Goal: Use online tool/utility: Use online tool/utility

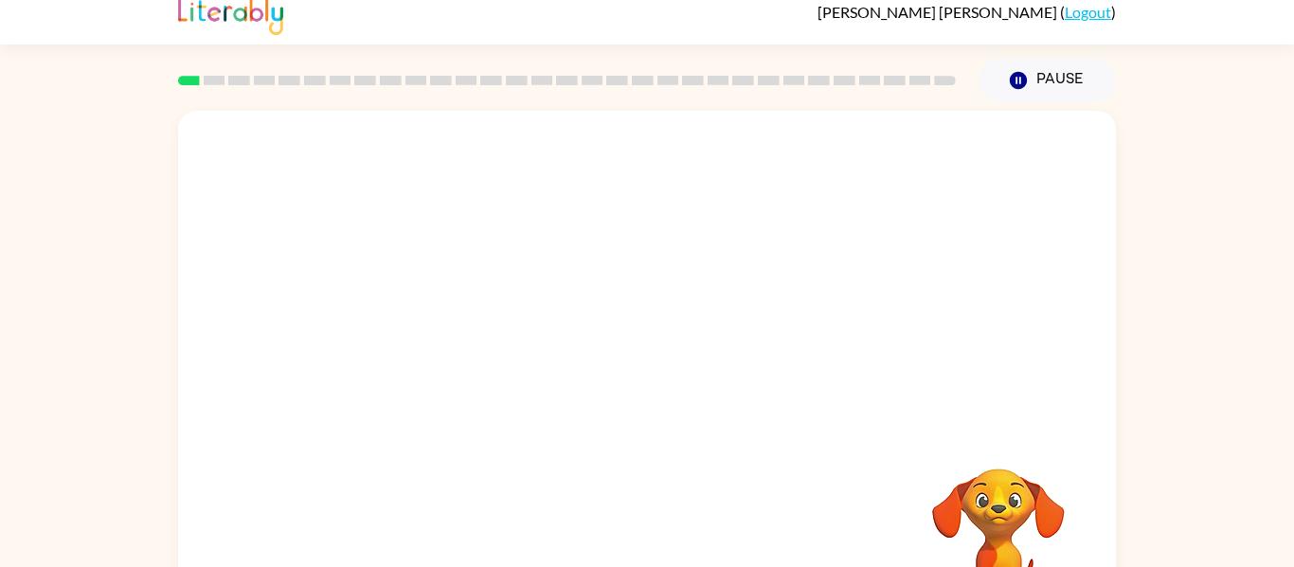
scroll to position [18, 0]
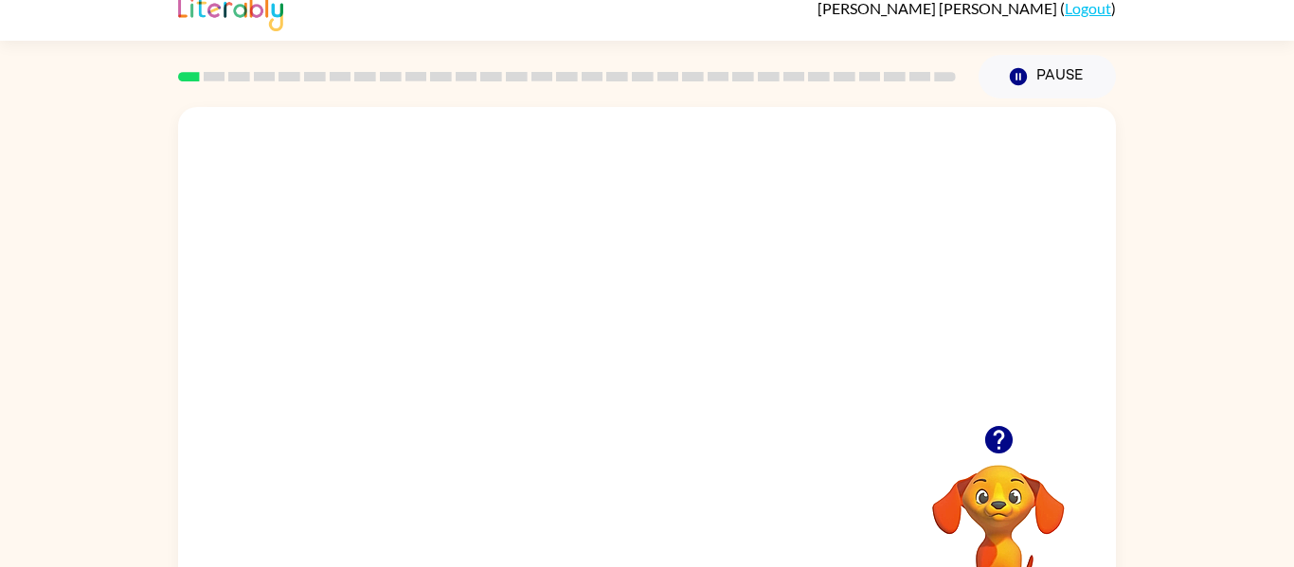
click at [451, 420] on video "Your browser must support playing .mp4 files to use Literably. Please try using…" at bounding box center [647, 266] width 938 height 318
click at [655, 414] on div at bounding box center [646, 386] width 121 height 69
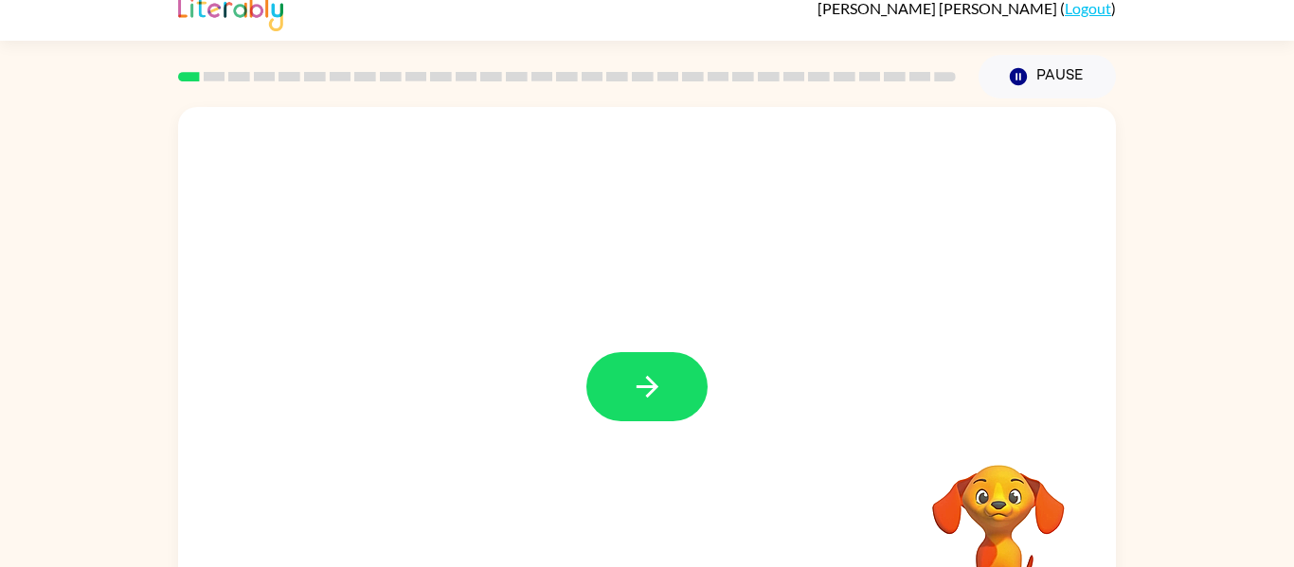
click at [655, 414] on button "button" at bounding box center [646, 386] width 121 height 69
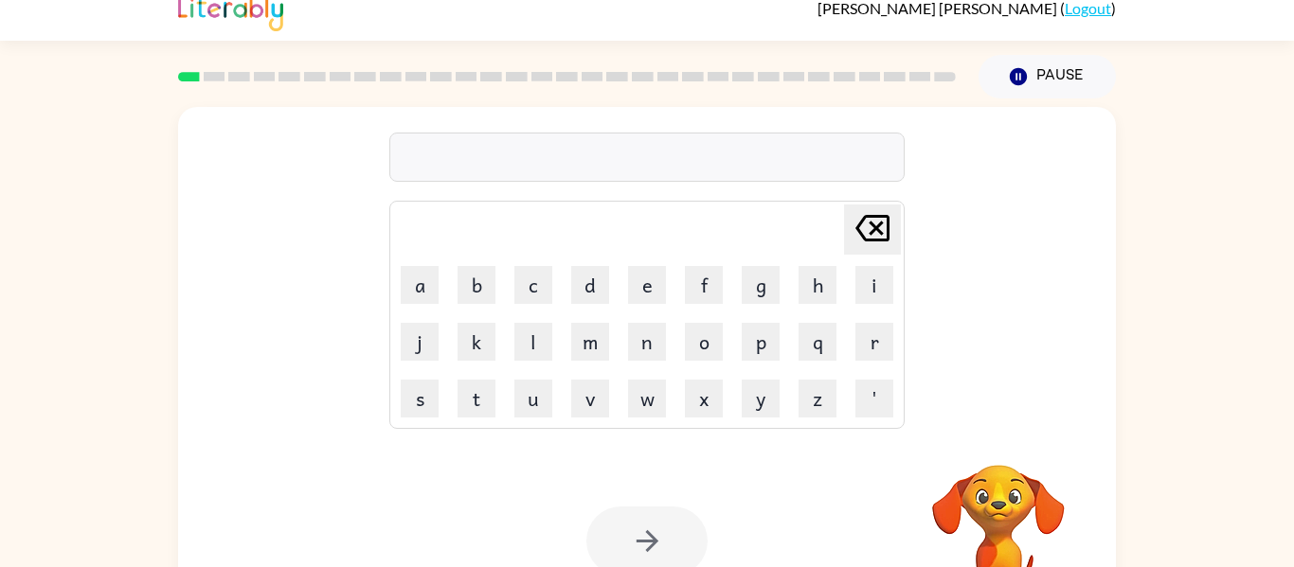
click at [655, 414] on button "w" at bounding box center [647, 399] width 38 height 38
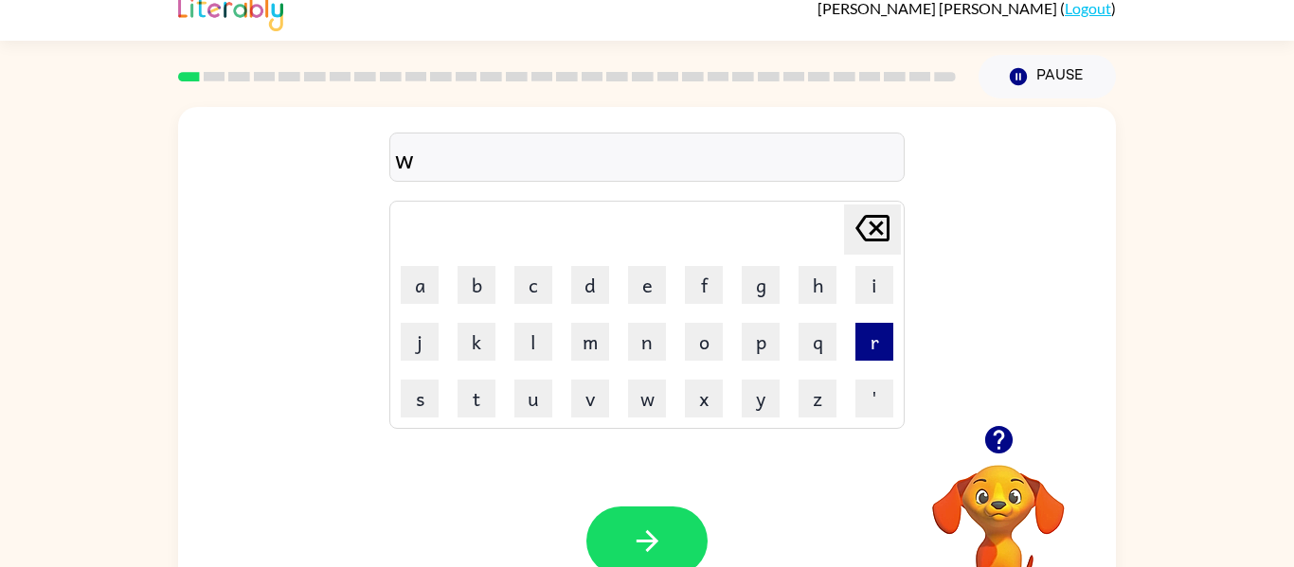
click at [883, 338] on button "r" at bounding box center [874, 342] width 38 height 38
type button "r"
click at [877, 328] on button "r" at bounding box center [874, 342] width 38 height 38
click at [539, 395] on button "u" at bounding box center [533, 399] width 38 height 38
click at [467, 276] on button "b" at bounding box center [477, 285] width 38 height 38
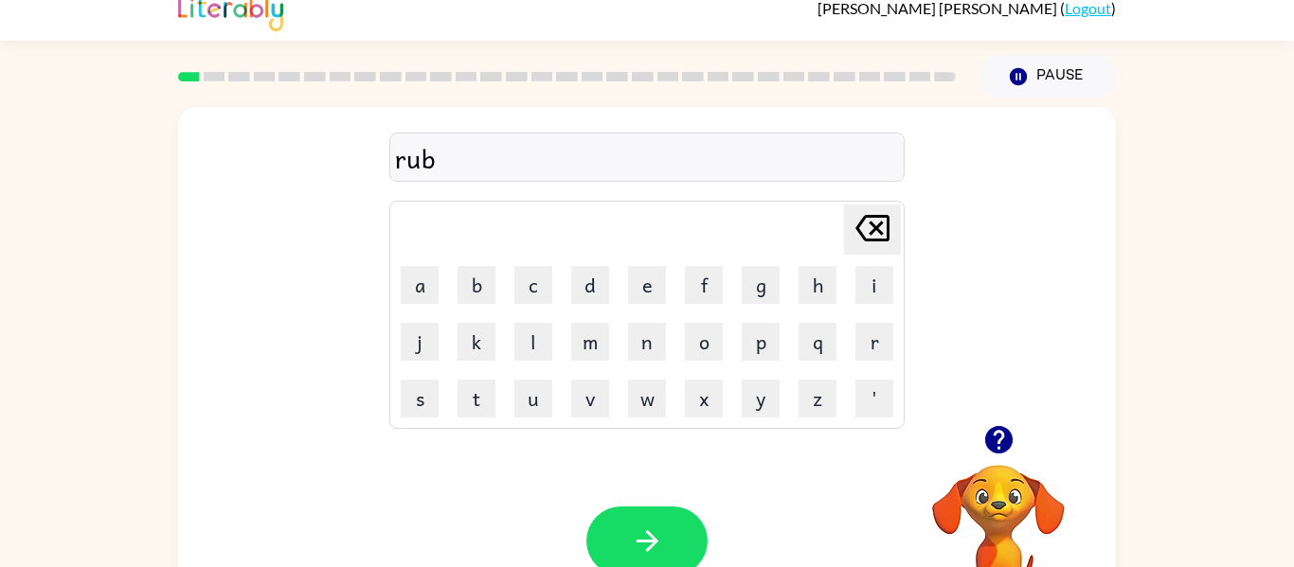
click at [669, 483] on div "Your browser must support playing .mp4 files to use Literably. Please try using…" at bounding box center [647, 541] width 938 height 213
click at [697, 566] on div at bounding box center [646, 541] width 121 height 69
click at [685, 555] on button "button" at bounding box center [646, 541] width 121 height 69
click at [620, 347] on td "n" at bounding box center [647, 342] width 55 height 55
click at [603, 333] on button "m" at bounding box center [590, 342] width 38 height 38
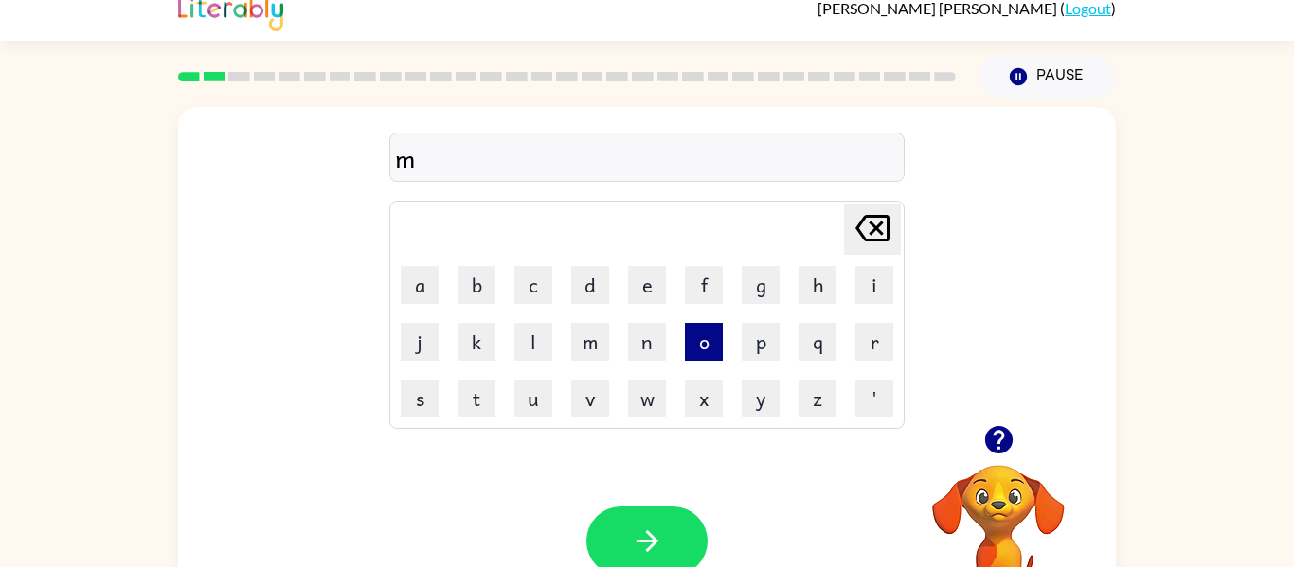
click at [714, 337] on button "o" at bounding box center [704, 342] width 38 height 38
click at [473, 411] on button "t" at bounding box center [477, 399] width 38 height 38
click at [808, 273] on button "h" at bounding box center [818, 285] width 38 height 38
click at [767, 435] on div "Your browser must support playing .mp4 files to use Literably. Please try using…" at bounding box center [647, 541] width 938 height 213
click at [541, 517] on div "Your browser must support playing .mp4 files to use Literably. Please try using…" at bounding box center [647, 541] width 938 height 213
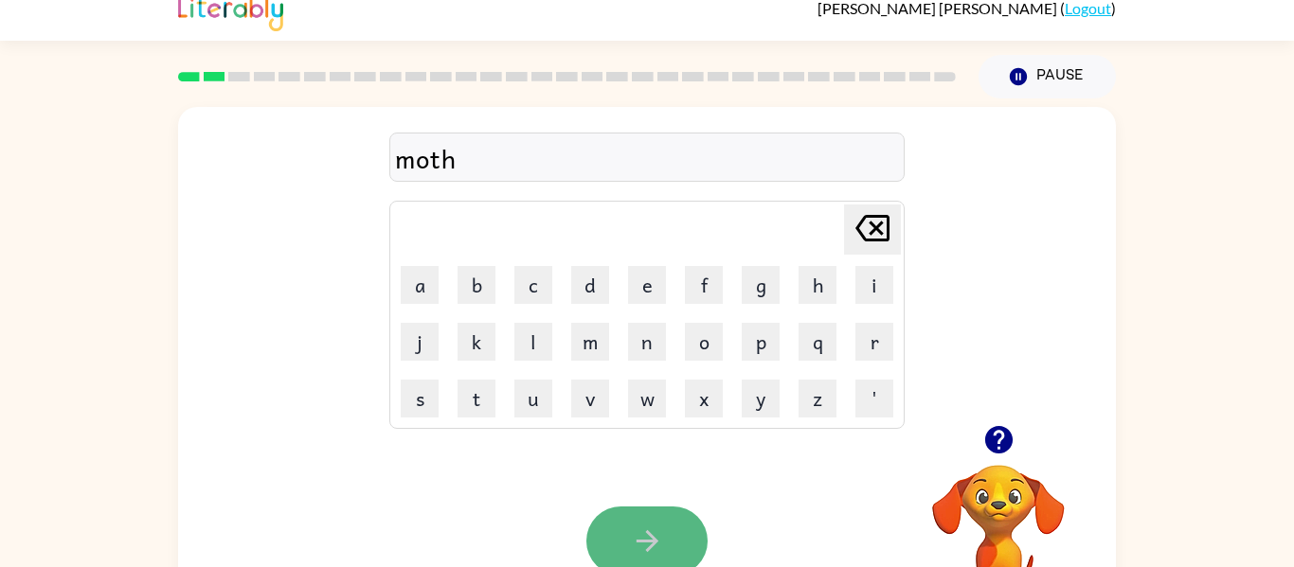
click at [610, 546] on button "button" at bounding box center [646, 541] width 121 height 69
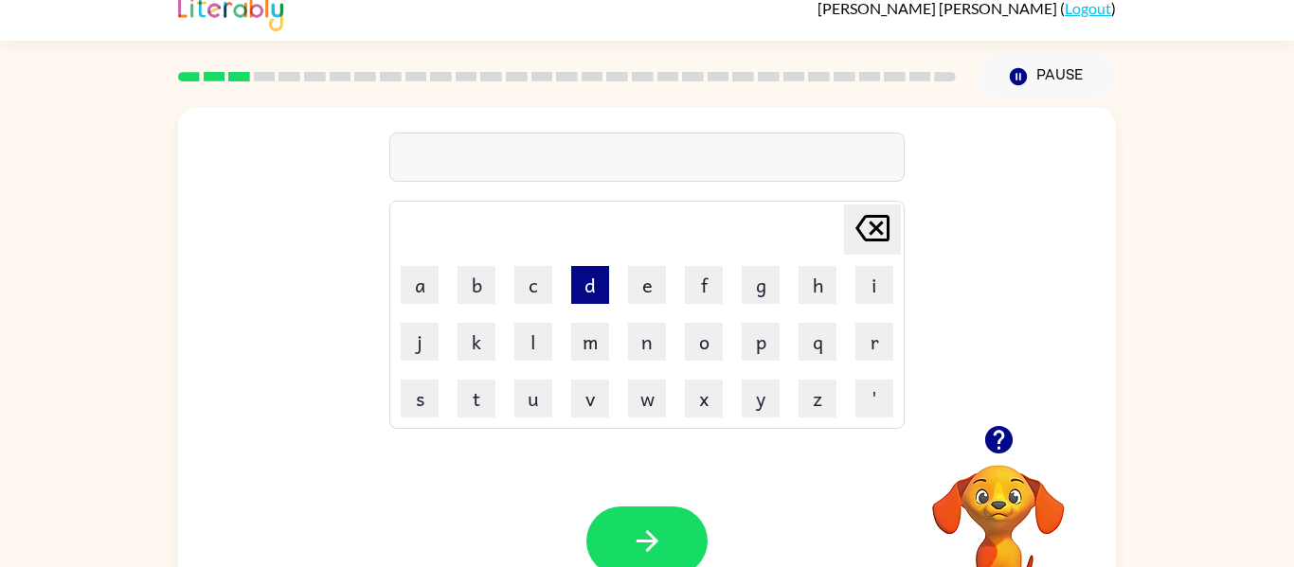
click at [585, 292] on button "d" at bounding box center [590, 285] width 38 height 38
click at [646, 281] on button "e" at bounding box center [647, 285] width 38 height 38
click at [654, 333] on button "n" at bounding box center [647, 342] width 38 height 38
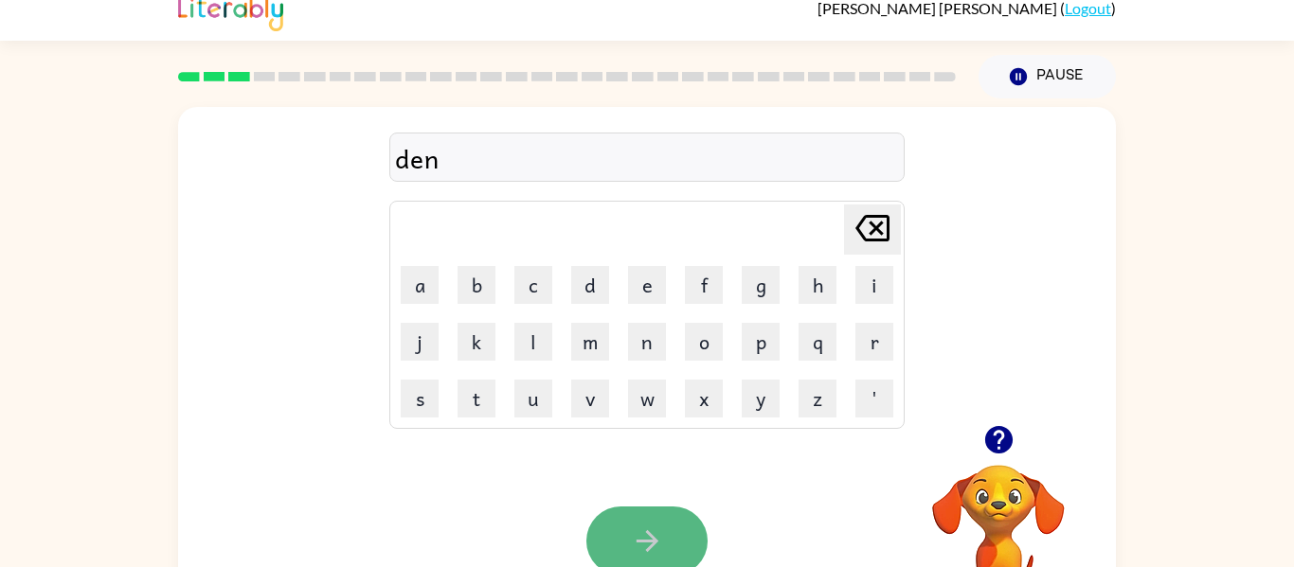
click at [691, 552] on button "button" at bounding box center [646, 541] width 121 height 69
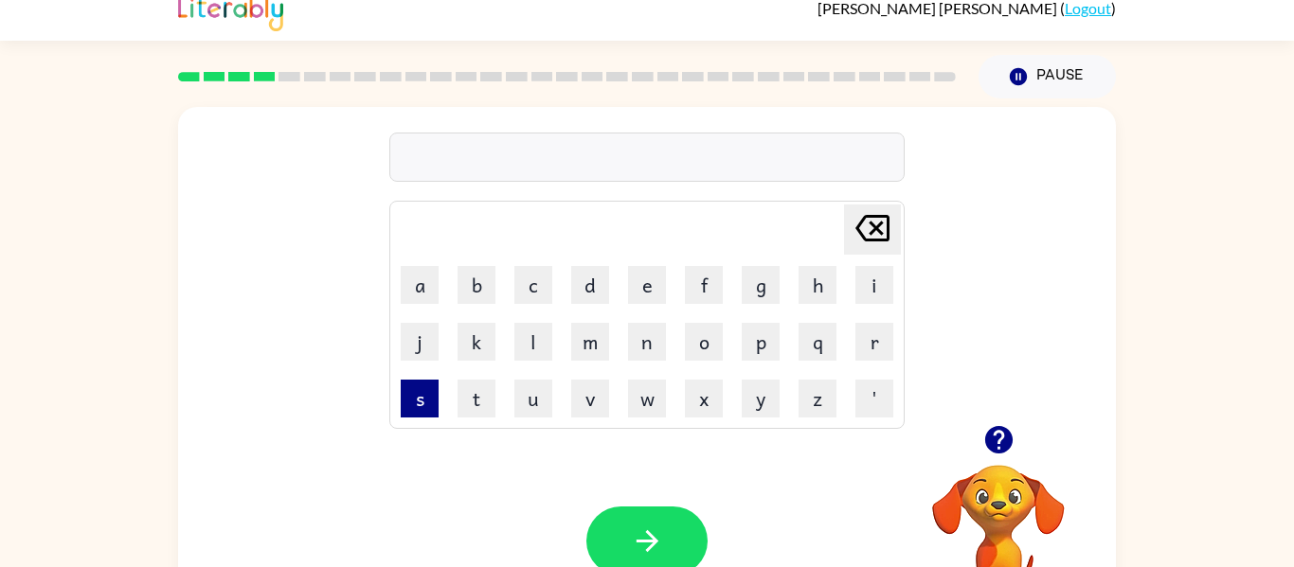
click at [401, 402] on button "s" at bounding box center [420, 399] width 38 height 38
click at [756, 348] on button "p" at bounding box center [761, 342] width 38 height 38
click at [711, 332] on button "o" at bounding box center [704, 342] width 38 height 38
click at [765, 343] on button "p" at bounding box center [761, 342] width 38 height 38
click at [859, 226] on icon at bounding box center [872, 228] width 34 height 27
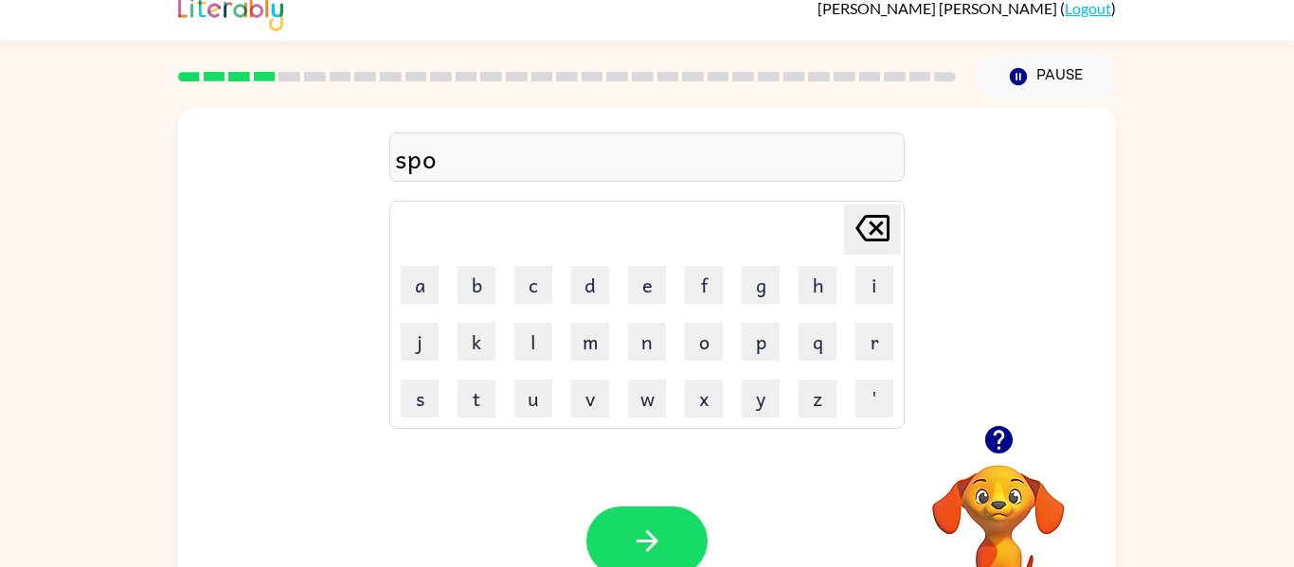
click at [860, 243] on icon "[PERSON_NAME] last character input" at bounding box center [872, 228] width 45 height 45
click at [866, 238] on icon "[PERSON_NAME] last character input" at bounding box center [872, 228] width 45 height 45
click at [697, 348] on button "o" at bounding box center [704, 342] width 38 height 38
click at [760, 354] on button "p" at bounding box center [761, 342] width 38 height 38
click at [470, 404] on button "t" at bounding box center [477, 399] width 38 height 38
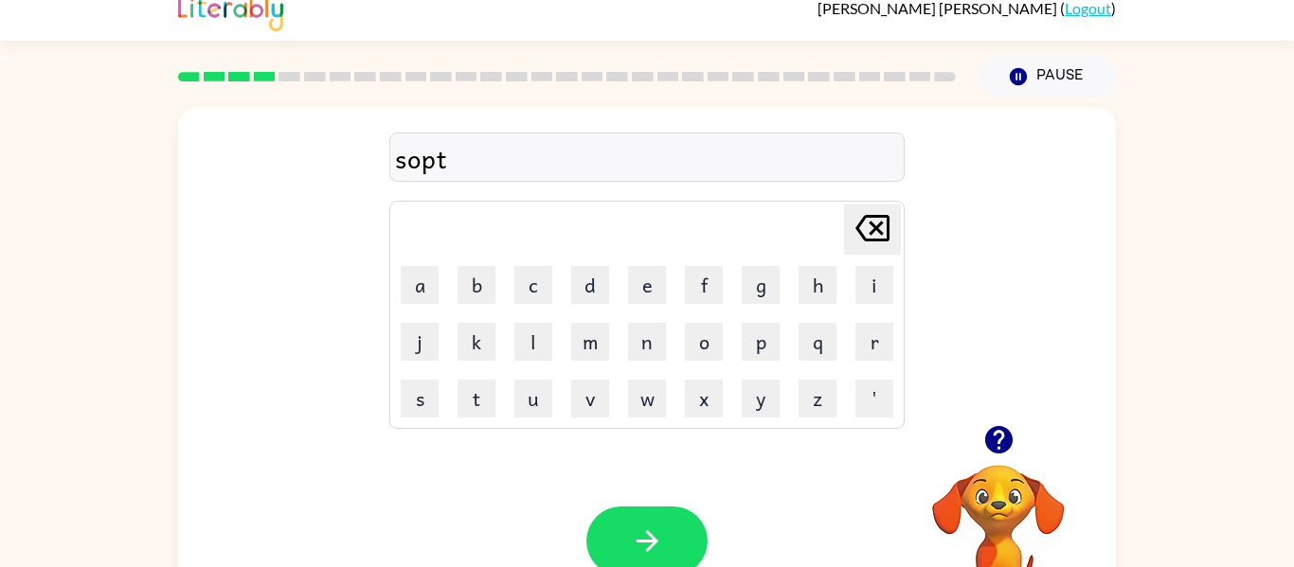
click at [869, 216] on icon at bounding box center [872, 228] width 34 height 27
click at [891, 230] on icon "[PERSON_NAME] last character input" at bounding box center [872, 228] width 45 height 45
click at [881, 227] on icon "[PERSON_NAME] last character input" at bounding box center [872, 228] width 45 height 45
click at [767, 344] on button "p" at bounding box center [761, 342] width 38 height 38
click at [716, 356] on button "o" at bounding box center [704, 342] width 38 height 38
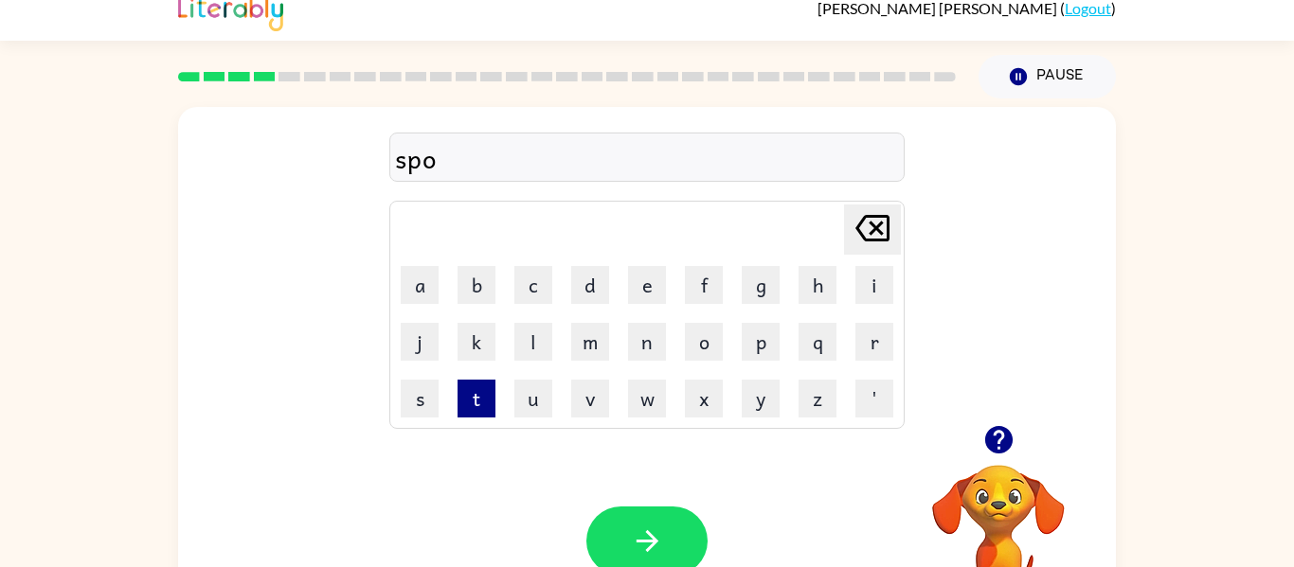
click at [487, 387] on button "t" at bounding box center [477, 399] width 38 height 38
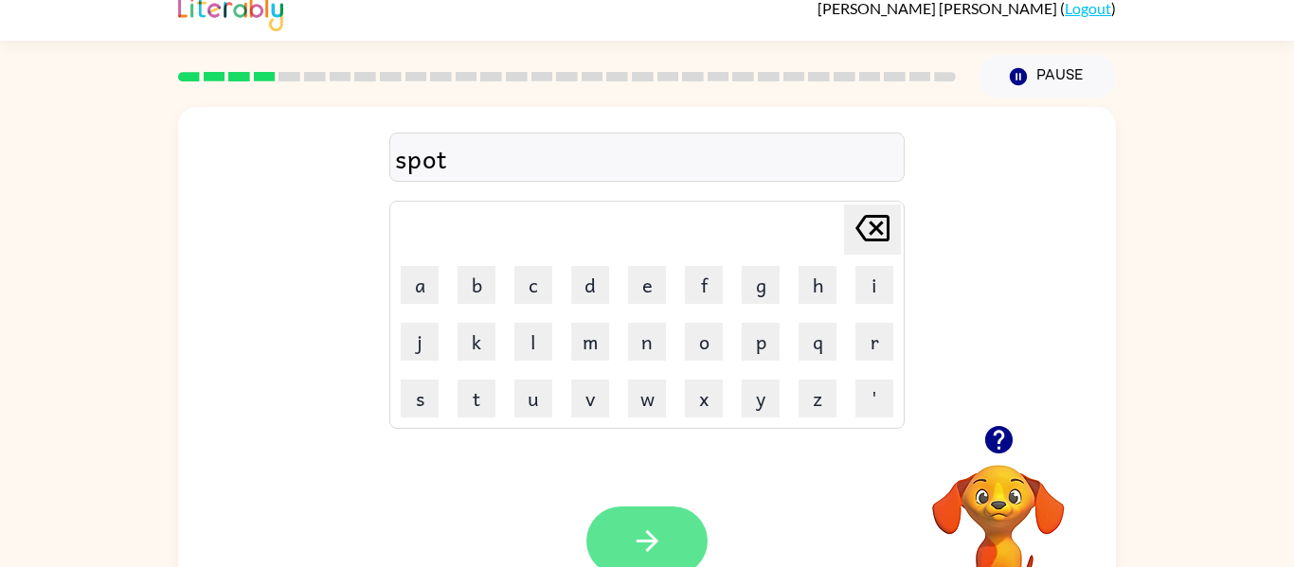
click at [693, 537] on button "button" at bounding box center [646, 541] width 121 height 69
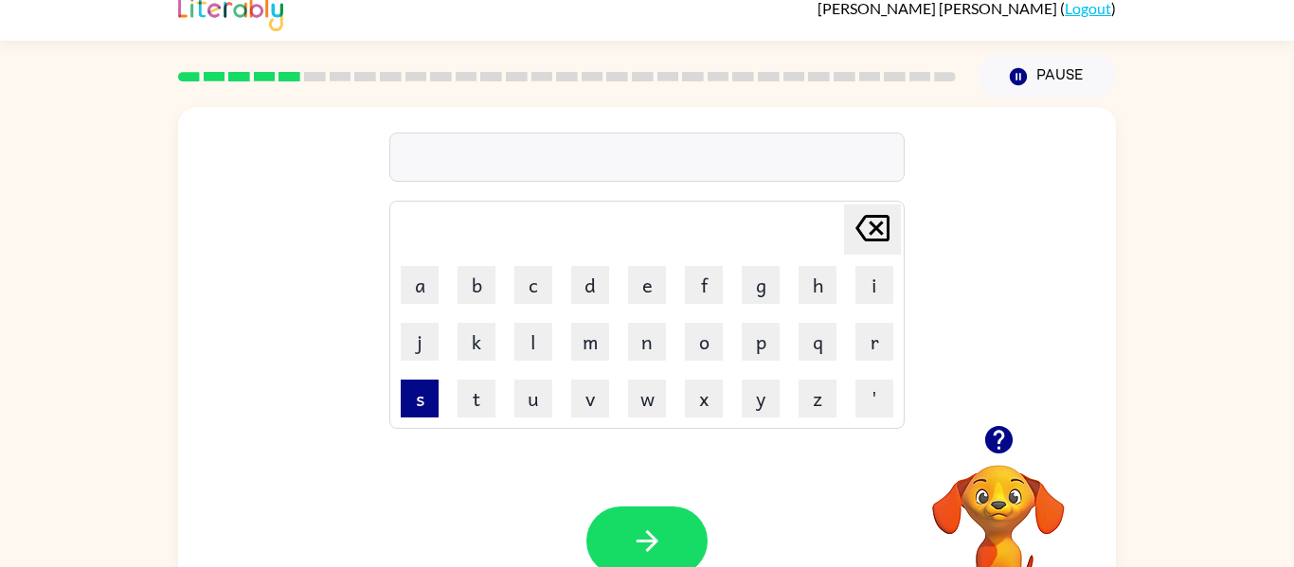
click at [421, 394] on button "s" at bounding box center [420, 399] width 38 height 38
click at [631, 396] on button "w" at bounding box center [647, 399] width 38 height 38
click at [634, 296] on button "e" at bounding box center [647, 285] width 38 height 38
click at [758, 347] on button "p" at bounding box center [761, 342] width 38 height 38
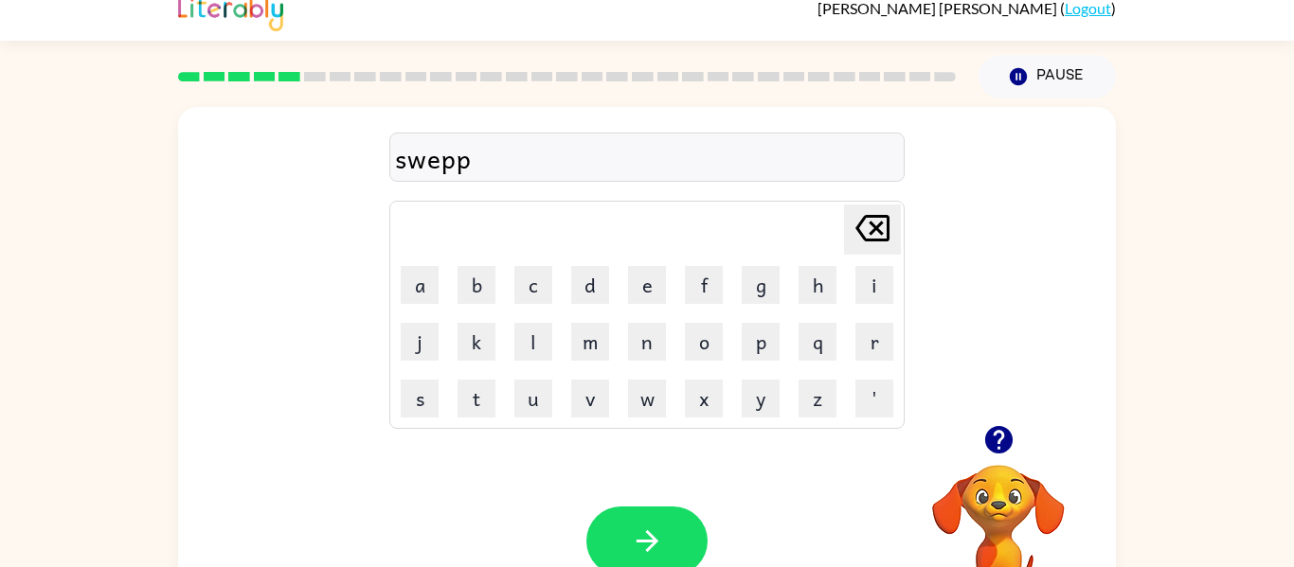
click at [879, 236] on icon "[PERSON_NAME] last character input" at bounding box center [872, 228] width 45 height 45
click at [481, 413] on button "t" at bounding box center [477, 399] width 38 height 38
click at [675, 549] on button "button" at bounding box center [646, 541] width 121 height 69
click at [748, 360] on button "p" at bounding box center [761, 342] width 38 height 38
click at [869, 292] on button "i" at bounding box center [874, 285] width 38 height 38
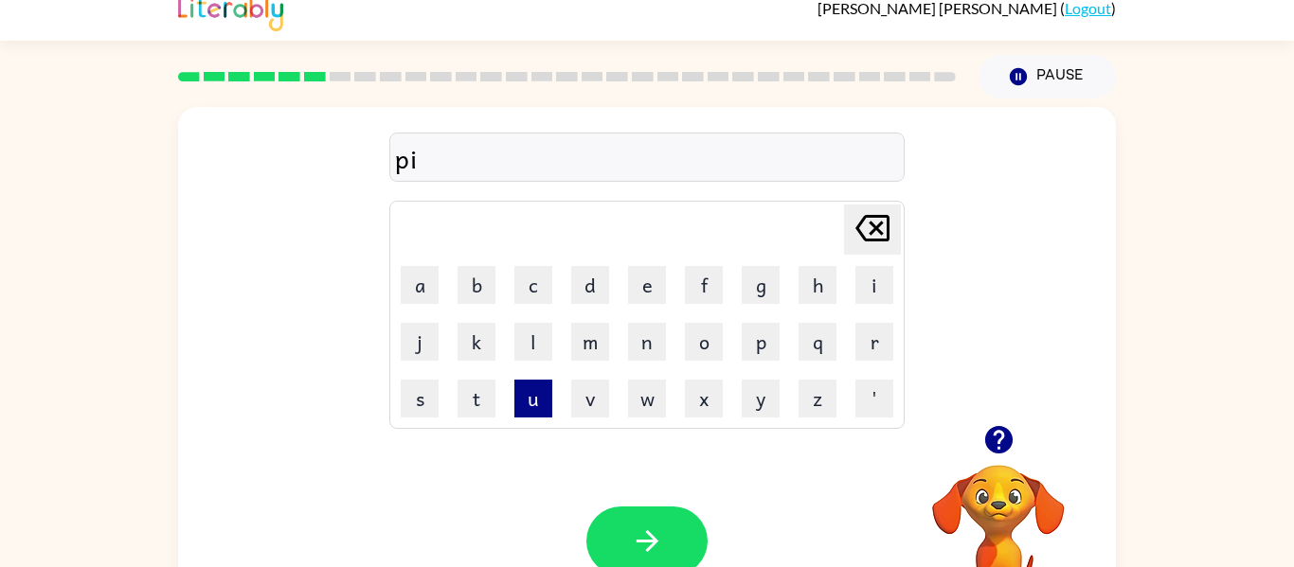
click at [526, 383] on button "u" at bounding box center [533, 399] width 38 height 38
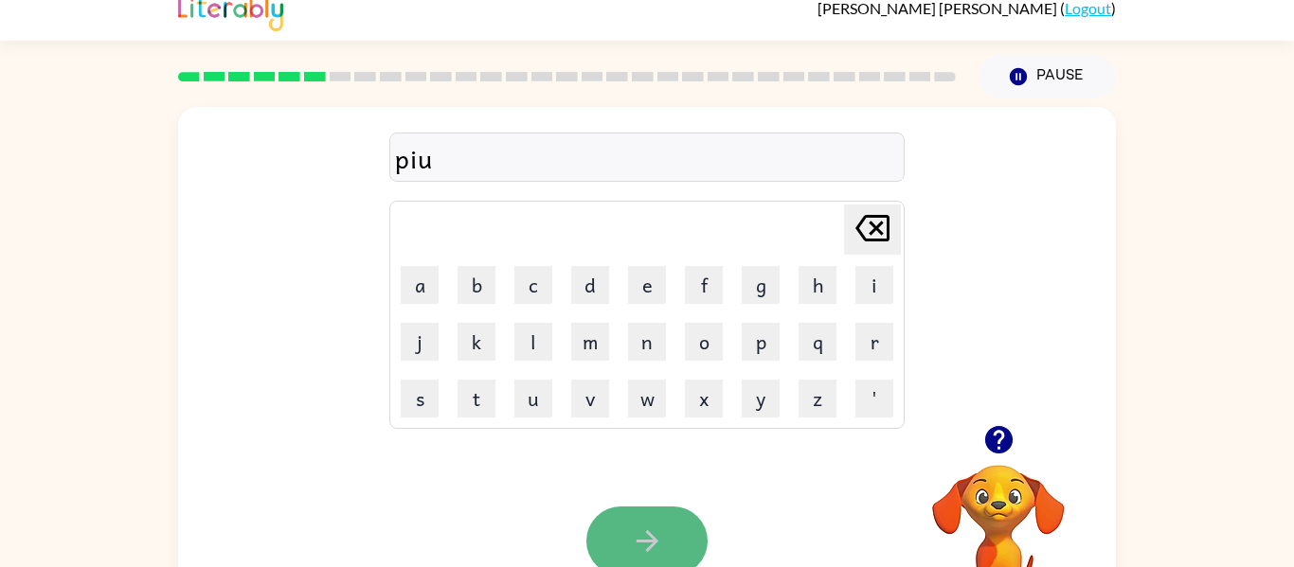
click at [663, 510] on button "button" at bounding box center [646, 541] width 121 height 69
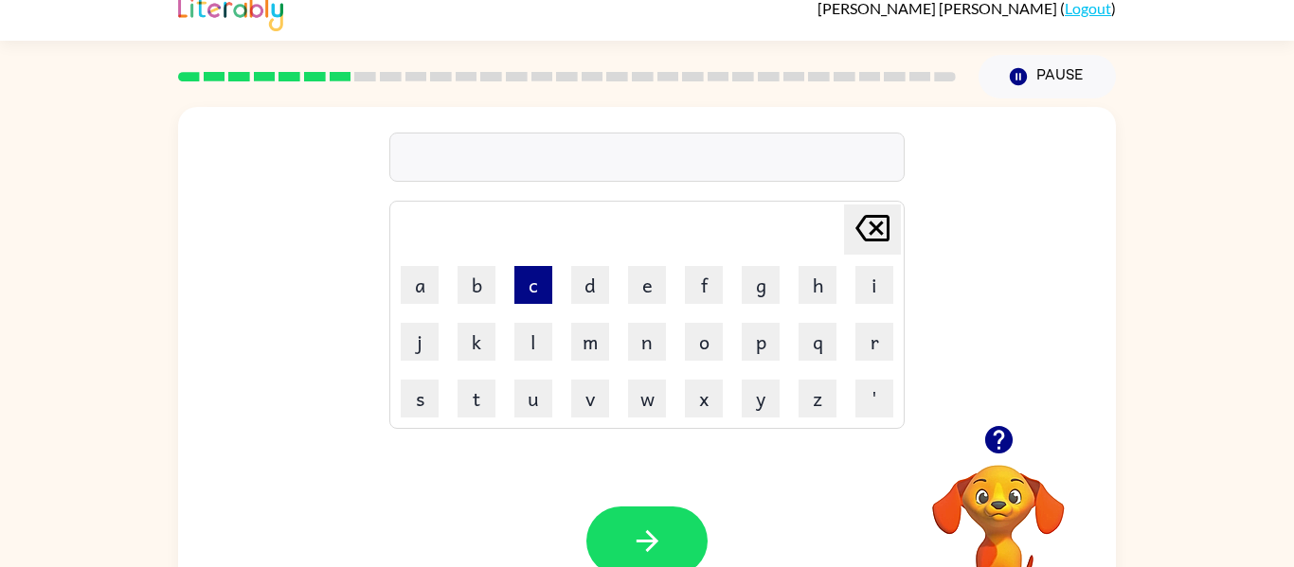
click at [540, 282] on button "c" at bounding box center [533, 285] width 38 height 38
click at [408, 274] on button "a" at bounding box center [420, 285] width 38 height 38
click at [657, 348] on button "n" at bounding box center [647, 342] width 38 height 38
click at [580, 293] on button "d" at bounding box center [590, 285] width 38 height 38
click at [530, 351] on button "l" at bounding box center [533, 342] width 38 height 38
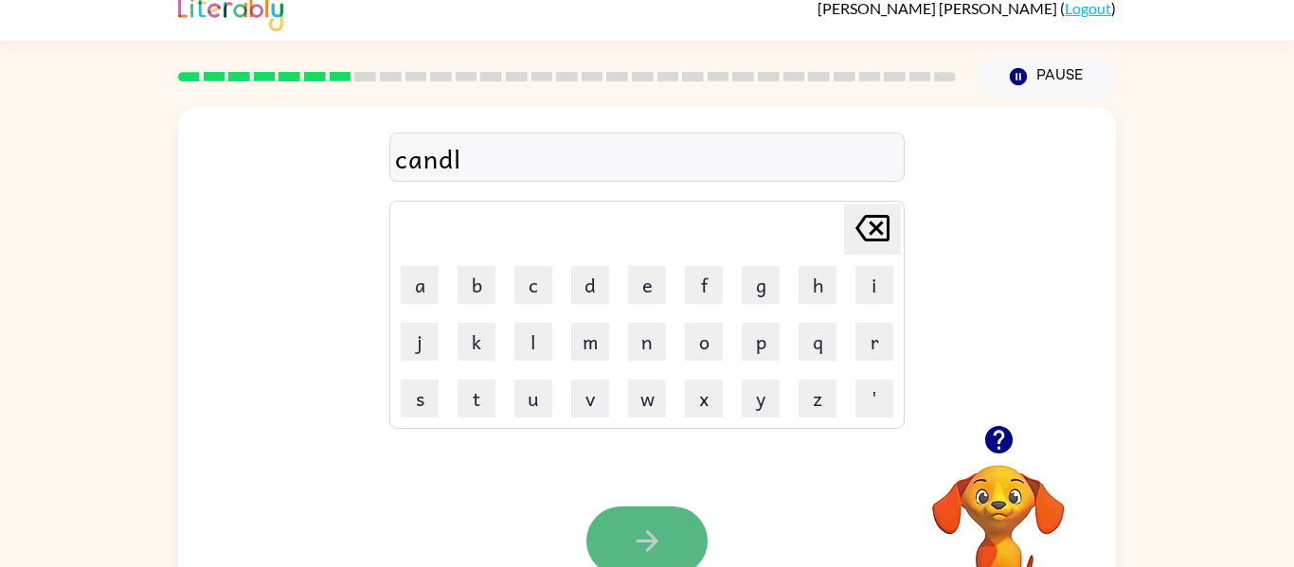
click at [601, 514] on button "button" at bounding box center [646, 541] width 121 height 69
click at [994, 433] on icon "button" at bounding box center [997, 439] width 27 height 27
click at [456, 282] on td "b" at bounding box center [476, 285] width 55 height 55
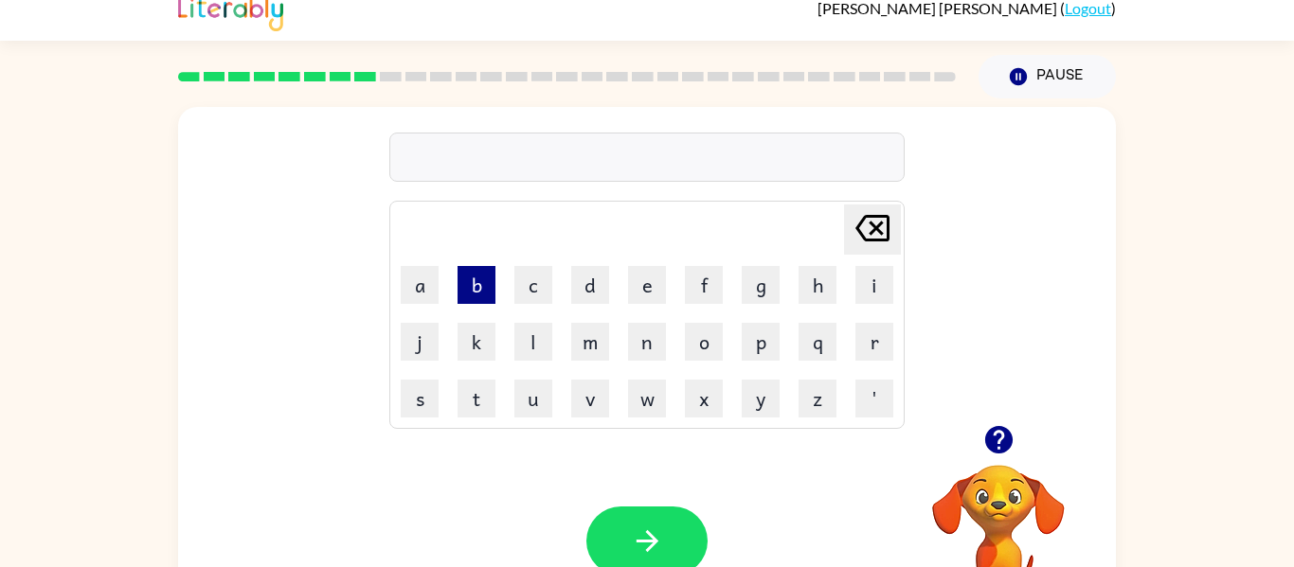
click at [476, 288] on button "b" at bounding box center [477, 285] width 38 height 38
click at [427, 276] on button "a" at bounding box center [420, 285] width 38 height 38
click at [482, 405] on button "t" at bounding box center [477, 399] width 38 height 38
click at [811, 277] on button "h" at bounding box center [818, 285] width 38 height 38
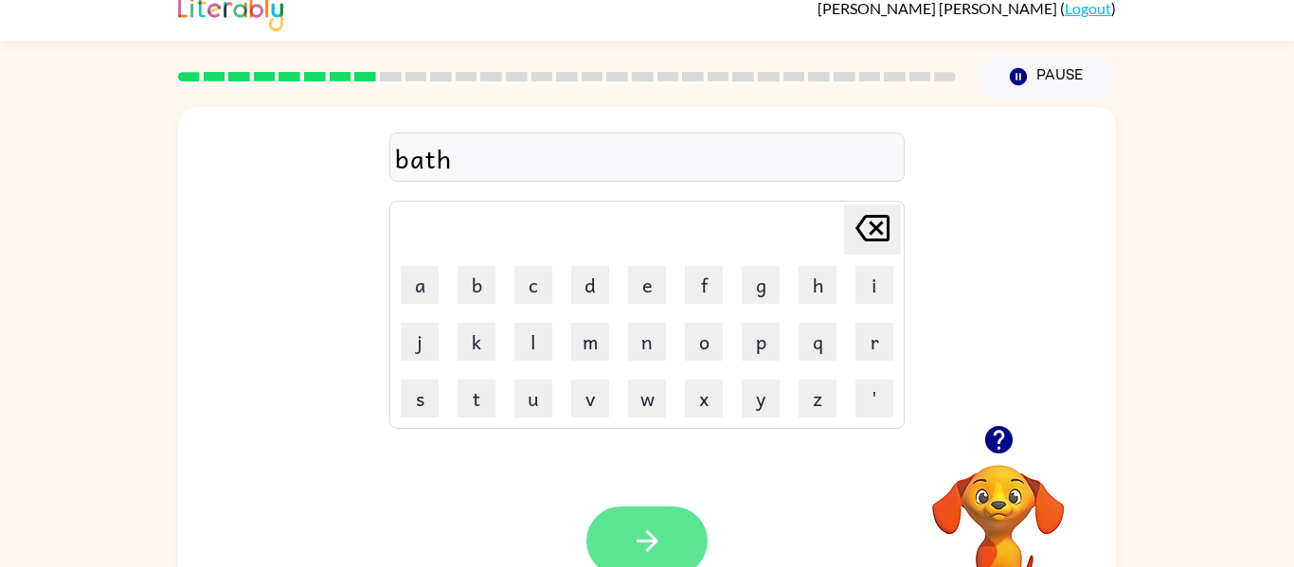
click at [621, 547] on button "button" at bounding box center [646, 541] width 121 height 69
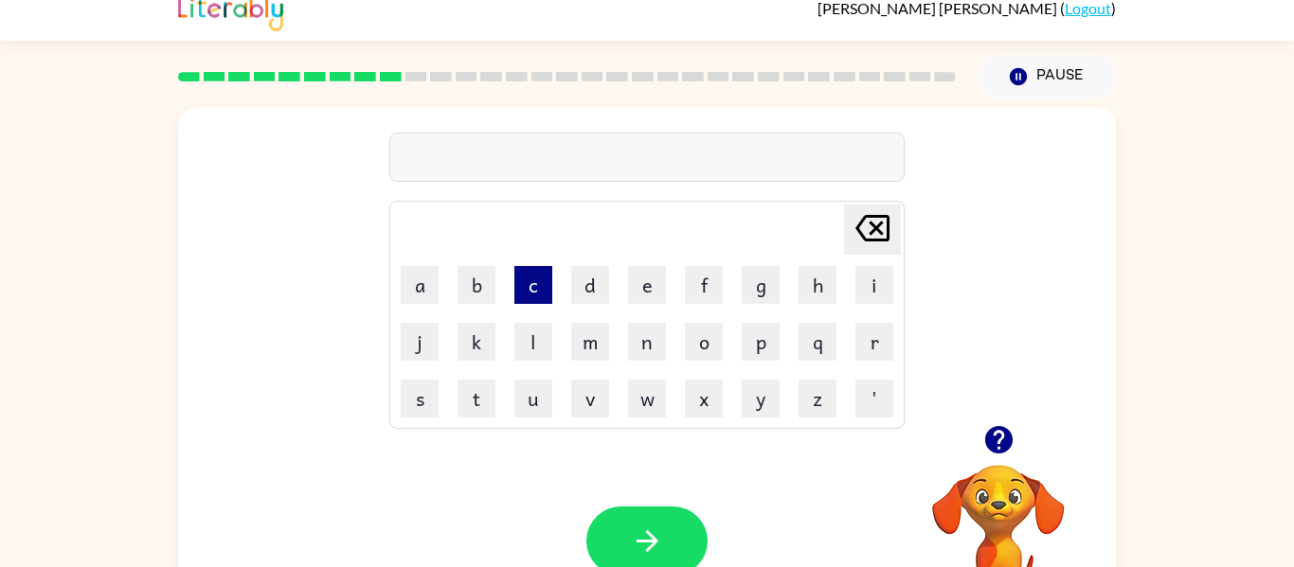
click at [523, 293] on button "c" at bounding box center [533, 285] width 38 height 38
click at [521, 339] on button "l" at bounding box center [533, 342] width 38 height 38
click at [685, 345] on button "o" at bounding box center [704, 342] width 38 height 38
click at [658, 346] on button "n" at bounding box center [647, 342] width 38 height 38
click at [869, 237] on icon "[PERSON_NAME] last character input" at bounding box center [872, 228] width 45 height 45
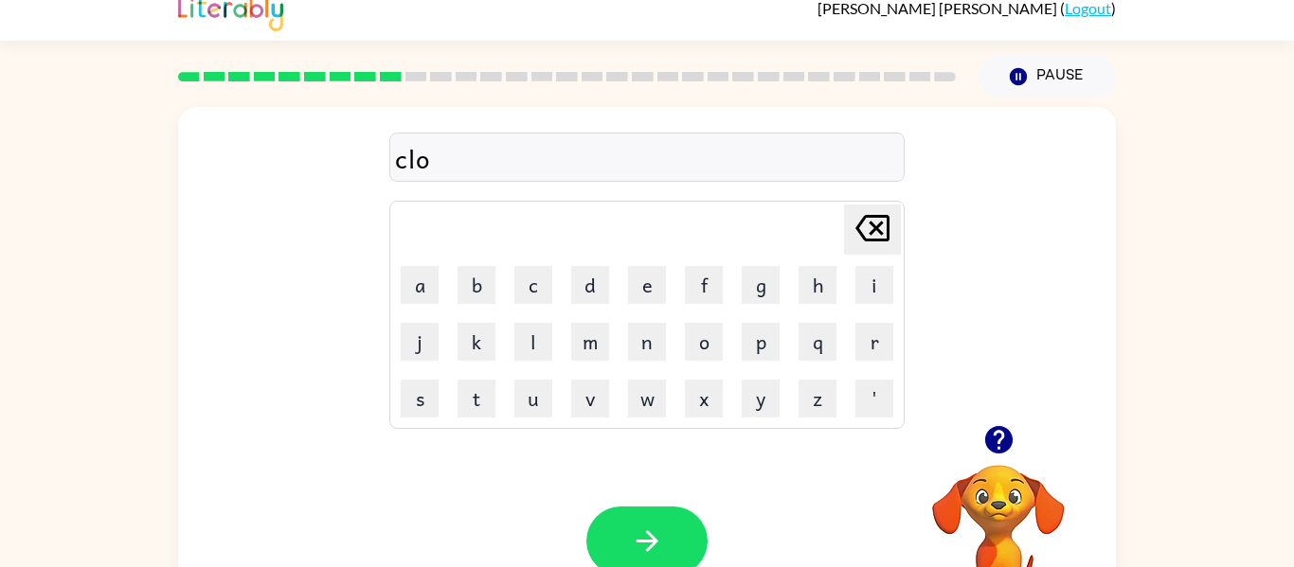
click at [855, 241] on icon "[PERSON_NAME] last character input" at bounding box center [872, 228] width 45 height 45
click at [701, 358] on button "o" at bounding box center [704, 342] width 38 height 38
click at [645, 399] on button "w" at bounding box center [647, 399] width 38 height 38
click at [662, 351] on button "n" at bounding box center [647, 342] width 38 height 38
click at [639, 500] on div "Your browser must support playing .mp4 files to use Literably. Please try using…" at bounding box center [647, 541] width 938 height 213
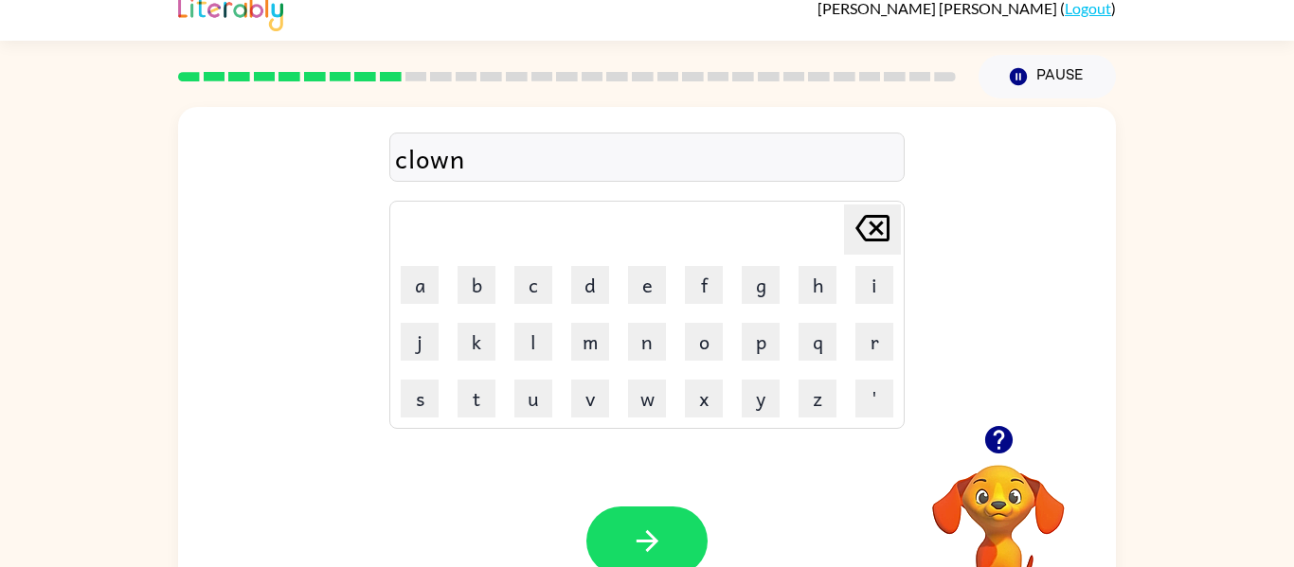
click at [639, 503] on div "Your browser must support playing .mp4 files to use Literably. Please try using…" at bounding box center [647, 541] width 938 height 213
click at [644, 507] on button "button" at bounding box center [646, 541] width 121 height 69
click at [405, 411] on button "s" at bounding box center [420, 399] width 38 height 38
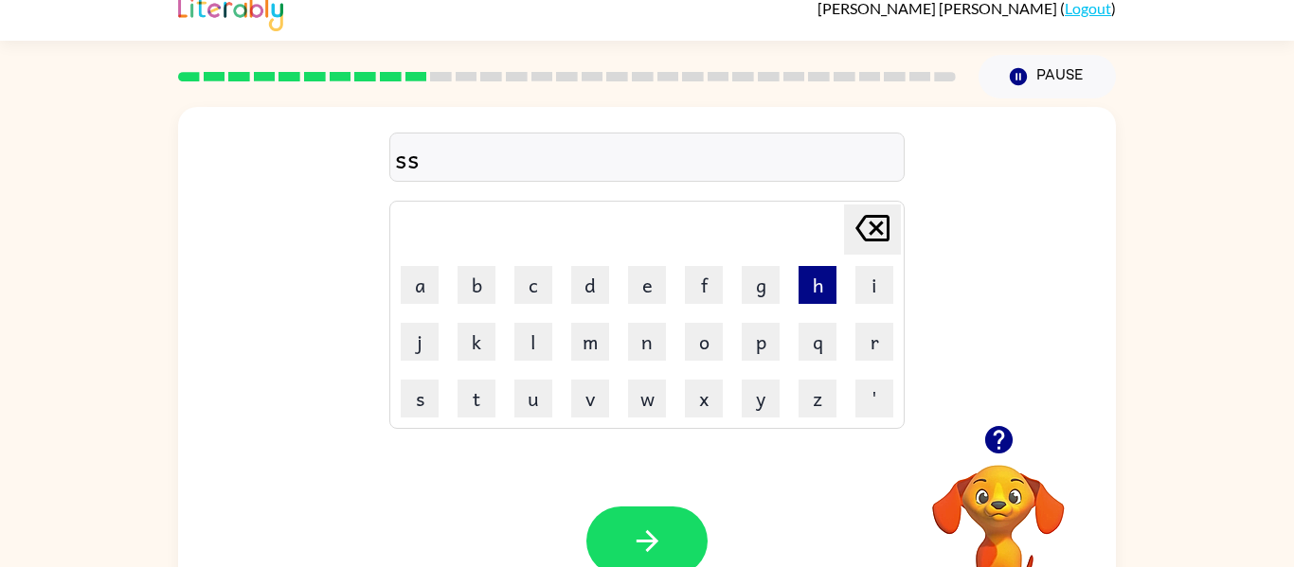
click at [826, 294] on button "h" at bounding box center [818, 285] width 38 height 38
click at [882, 234] on icon "[PERSON_NAME] last character input" at bounding box center [872, 228] width 45 height 45
click at [809, 279] on button "h" at bounding box center [818, 285] width 38 height 38
click at [711, 332] on button "o" at bounding box center [704, 342] width 38 height 38
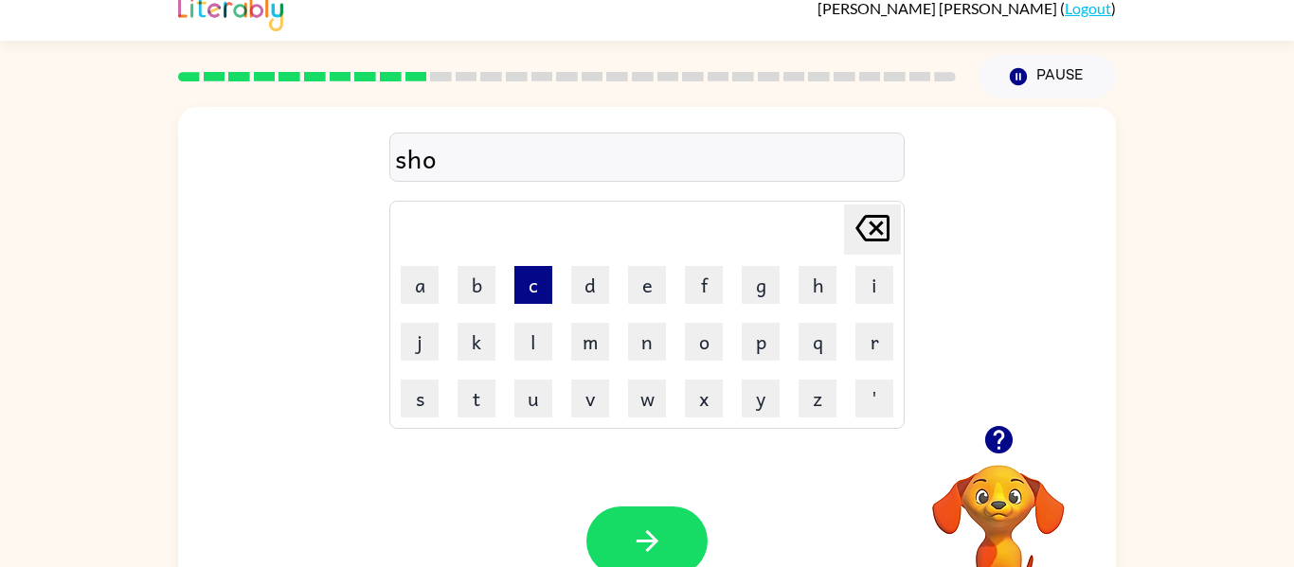
click at [528, 275] on button "c" at bounding box center [533, 285] width 38 height 38
click at [489, 350] on button "k" at bounding box center [477, 342] width 38 height 38
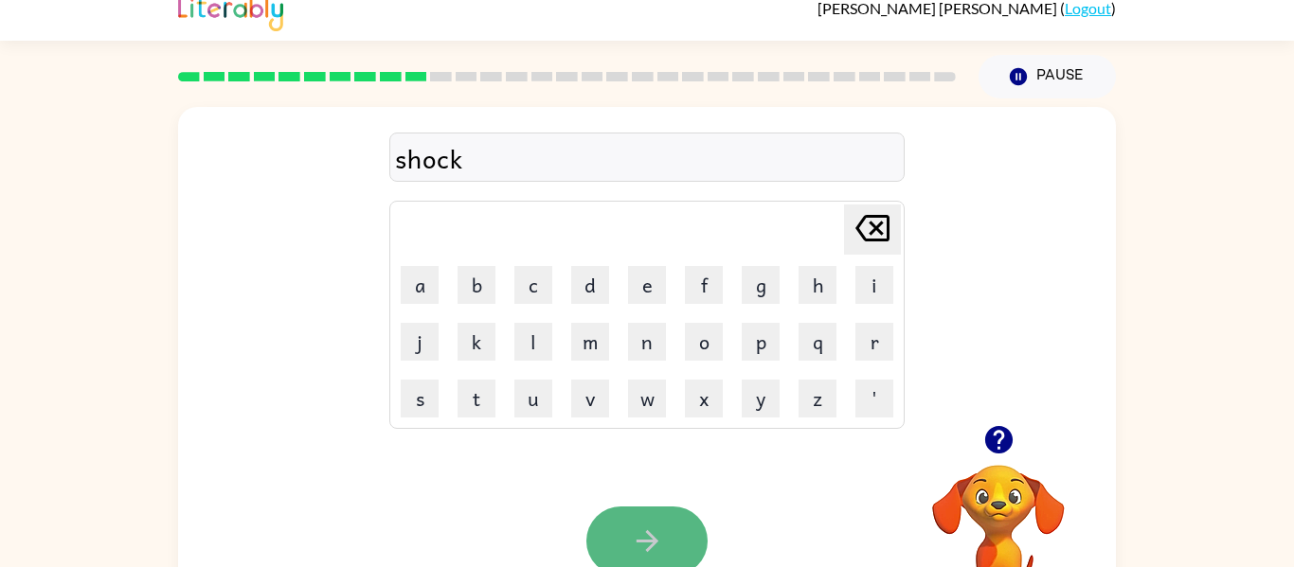
click at [621, 545] on button "button" at bounding box center [646, 541] width 121 height 69
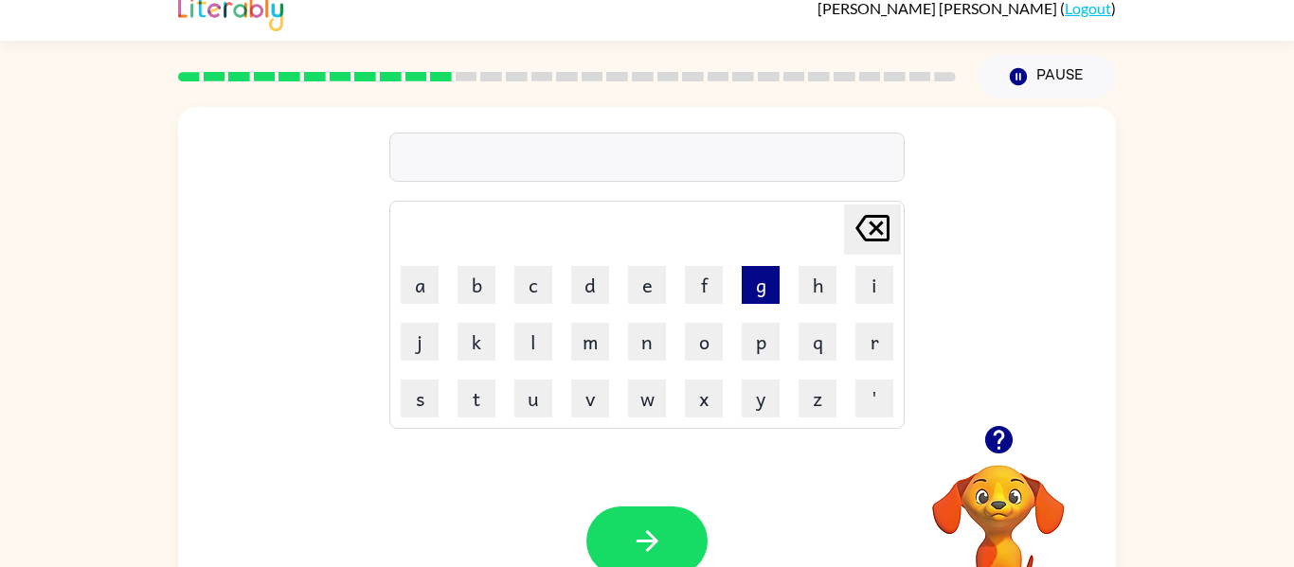
click at [754, 280] on button "g" at bounding box center [761, 285] width 38 height 38
click at [421, 282] on button "a" at bounding box center [420, 285] width 38 height 38
click at [794, 387] on td "z" at bounding box center [817, 398] width 55 height 55
click at [799, 392] on button "z" at bounding box center [818, 399] width 38 height 38
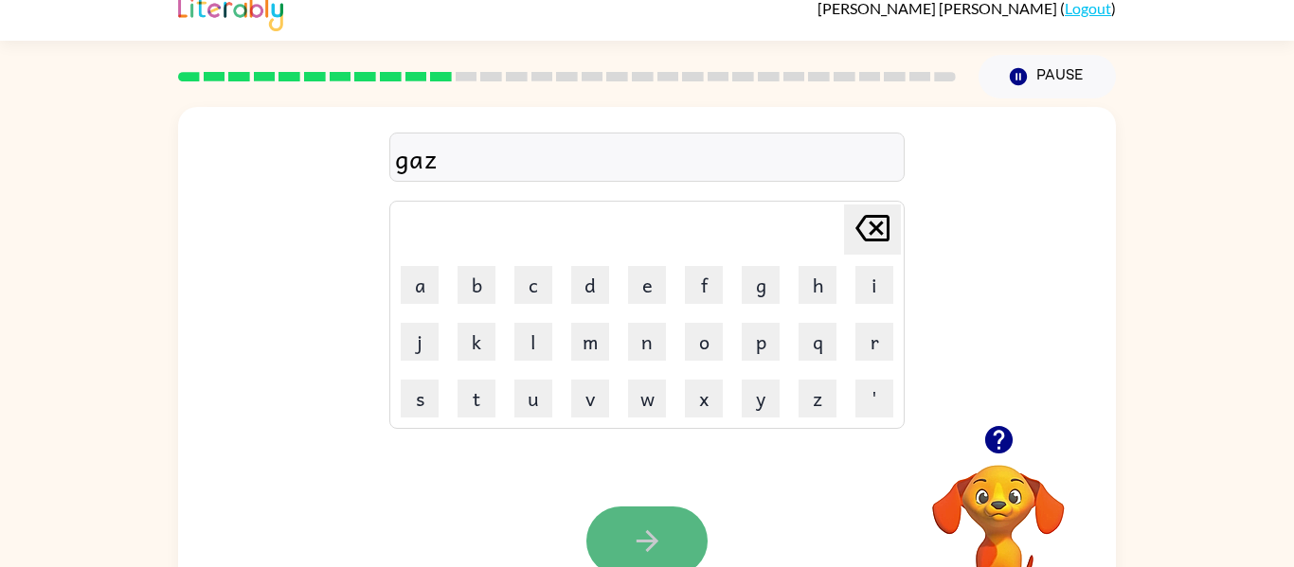
click at [688, 549] on button "button" at bounding box center [646, 541] width 121 height 69
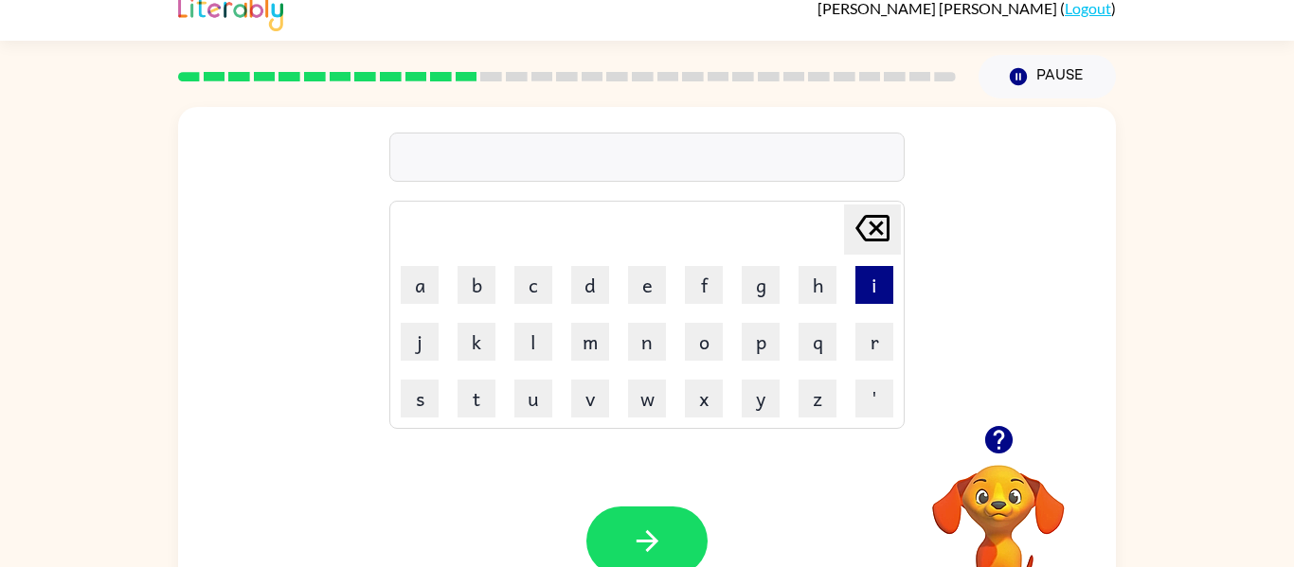
click at [869, 284] on button "i" at bounding box center [874, 285] width 38 height 38
click at [713, 387] on button "x" at bounding box center [704, 399] width 38 height 38
click at [879, 240] on icon at bounding box center [872, 228] width 34 height 27
click at [676, 397] on td "x" at bounding box center [703, 398] width 55 height 55
click at [535, 278] on button "c" at bounding box center [533, 285] width 38 height 38
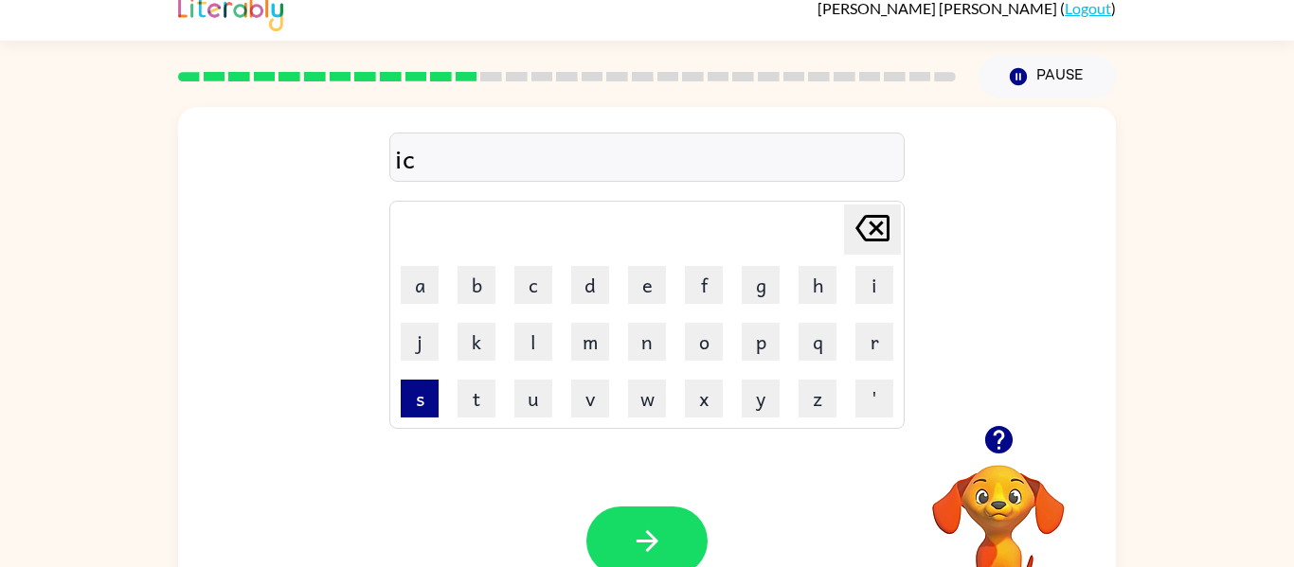
click at [428, 402] on button "s" at bounding box center [420, 399] width 38 height 38
click at [758, 356] on button "p" at bounding box center [761, 342] width 38 height 38
click at [525, 339] on button "l" at bounding box center [533, 342] width 38 height 38
click at [691, 338] on button "o" at bounding box center [704, 342] width 38 height 38
click at [585, 290] on button "d" at bounding box center [590, 285] width 38 height 38
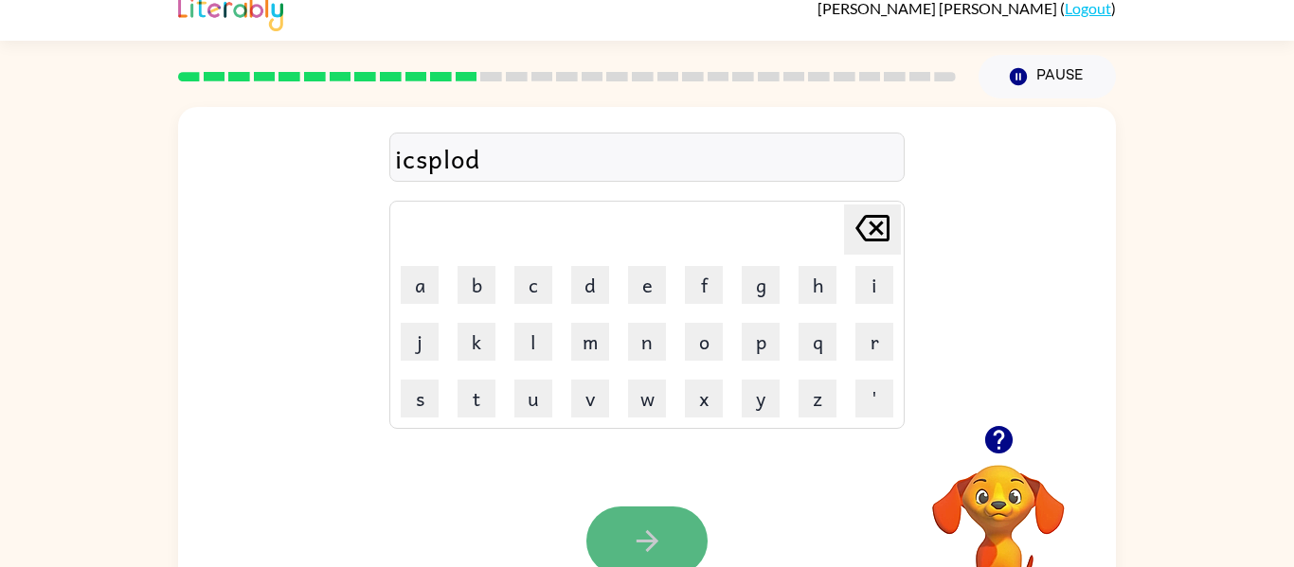
click at [646, 541] on icon "button" at bounding box center [647, 542] width 22 height 22
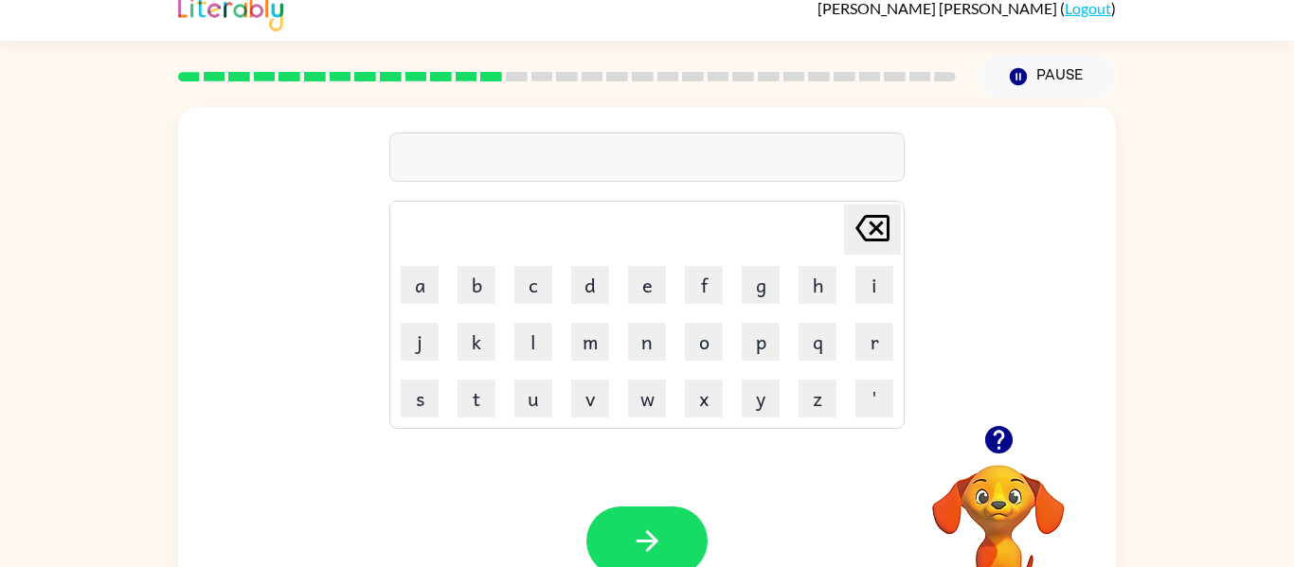
scroll to position [0, 0]
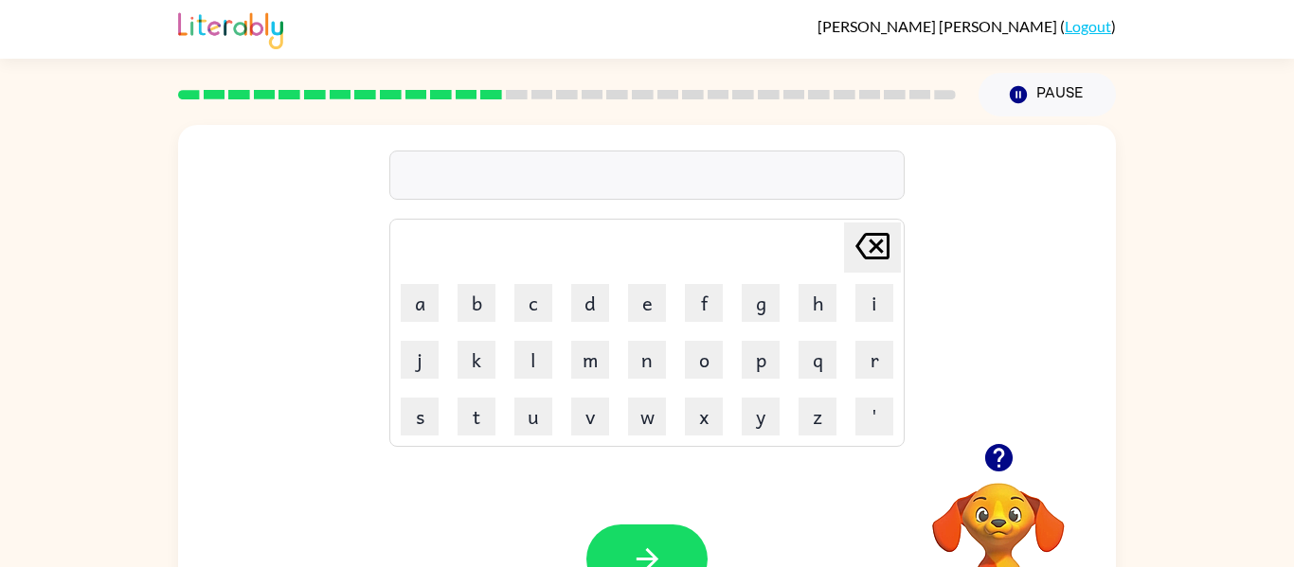
click at [975, 445] on div at bounding box center [998, 458] width 189 height 48
click at [1017, 441] on div at bounding box center [998, 458] width 189 height 48
click at [1000, 459] on icon "button" at bounding box center [998, 457] width 33 height 33
click at [414, 403] on button "s" at bounding box center [420, 417] width 38 height 38
click at [651, 416] on button "w" at bounding box center [647, 417] width 38 height 38
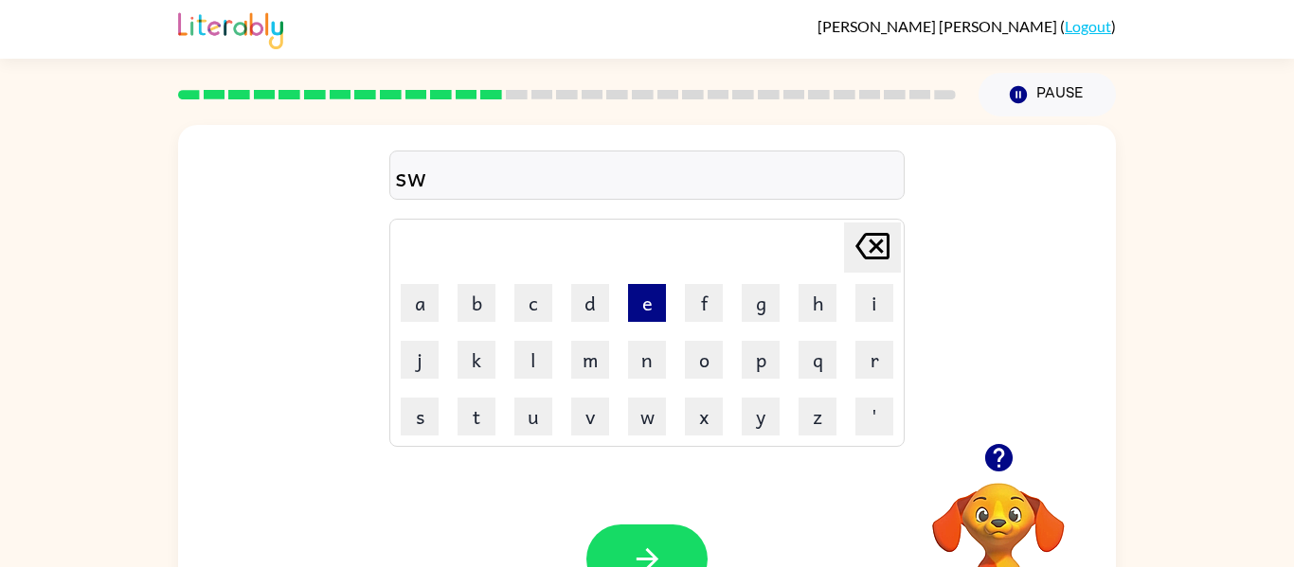
click at [643, 312] on button "e" at bounding box center [647, 303] width 38 height 38
click at [1000, 486] on video "Your browser must support playing .mp4 files to use Literably. Please try using…" at bounding box center [998, 548] width 189 height 189
click at [996, 465] on icon "button" at bounding box center [997, 457] width 27 height 27
click at [999, 501] on video "Your browser must support playing .mp4 files to use Literably. Please try using…" at bounding box center [998, 548] width 189 height 189
click at [646, 348] on button "n" at bounding box center [647, 360] width 38 height 38
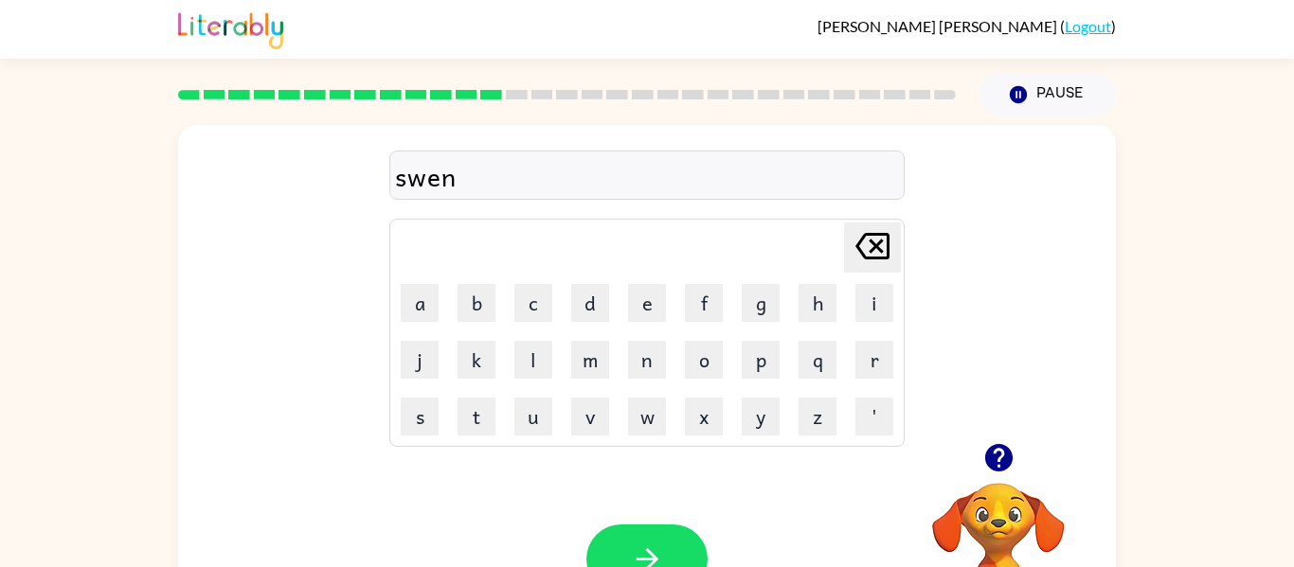
click at [865, 241] on icon "[PERSON_NAME] last character input" at bounding box center [872, 246] width 45 height 45
click at [871, 247] on icon "[PERSON_NAME] last character input" at bounding box center [872, 246] width 45 height 45
click at [640, 312] on button "e" at bounding box center [647, 303] width 38 height 38
click at [998, 393] on div "swe [PERSON_NAME] last character input a b c d e f g h i j k l m n o p q r s t …" at bounding box center [647, 284] width 938 height 318
click at [945, 474] on div at bounding box center [998, 458] width 189 height 48
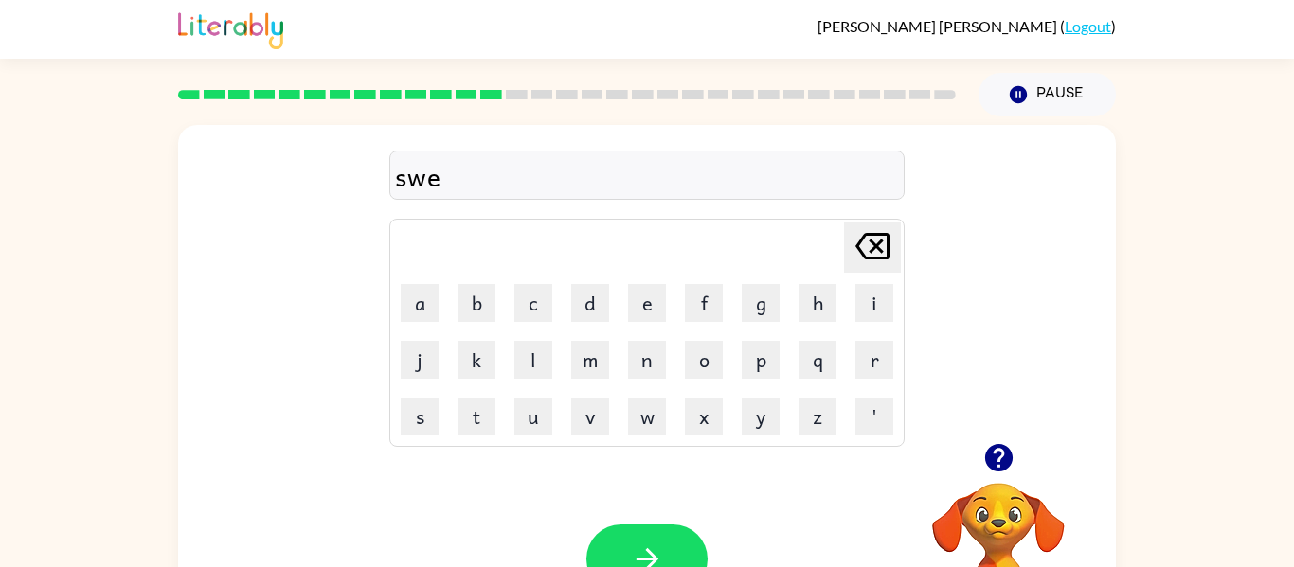
click at [991, 475] on icon "button" at bounding box center [998, 457] width 33 height 33
click at [1000, 490] on video "Your browser must support playing .mp4 files to use Literably. Please try using…" at bounding box center [998, 548] width 189 height 189
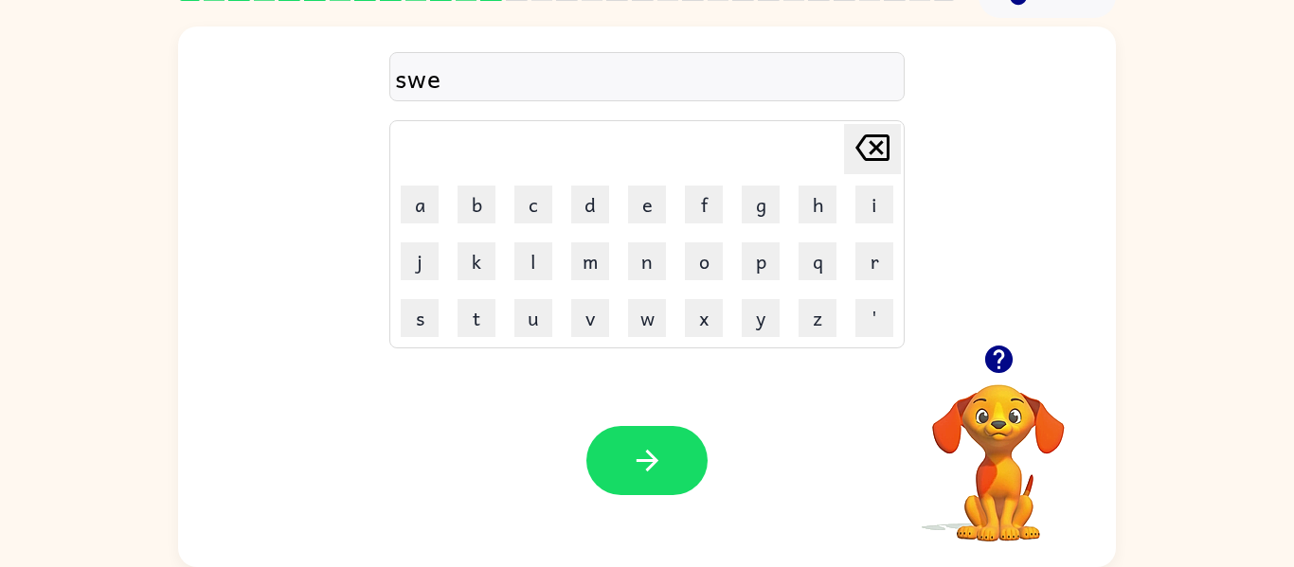
click at [485, 347] on div "[PERSON_NAME] last character input a b c d e f g h i j k l m n o p q r s t u v …" at bounding box center [646, 234] width 515 height 228
click at [478, 314] on button "t" at bounding box center [477, 318] width 38 height 38
click at [651, 258] on button "n" at bounding box center [647, 262] width 38 height 38
click at [879, 189] on button "i" at bounding box center [874, 205] width 38 height 38
click at [432, 311] on button "s" at bounding box center [420, 318] width 38 height 38
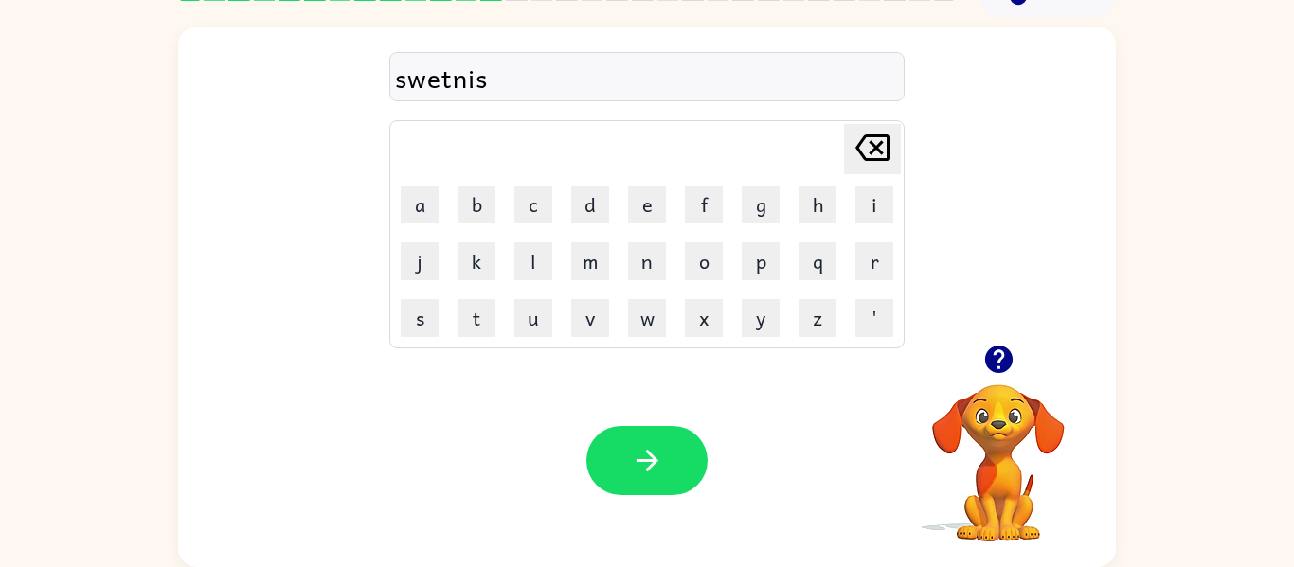
click at [653, 528] on div "Your browser must support playing .mp4 files to use Literably. Please try using…" at bounding box center [647, 460] width 938 height 213
click at [649, 481] on button "button" at bounding box center [646, 460] width 121 height 69
click at [1001, 398] on video "Your browser must support playing .mp4 files to use Literably. Please try using…" at bounding box center [998, 449] width 189 height 189
click at [981, 383] on div at bounding box center [998, 359] width 189 height 48
click at [999, 346] on icon "button" at bounding box center [998, 359] width 33 height 33
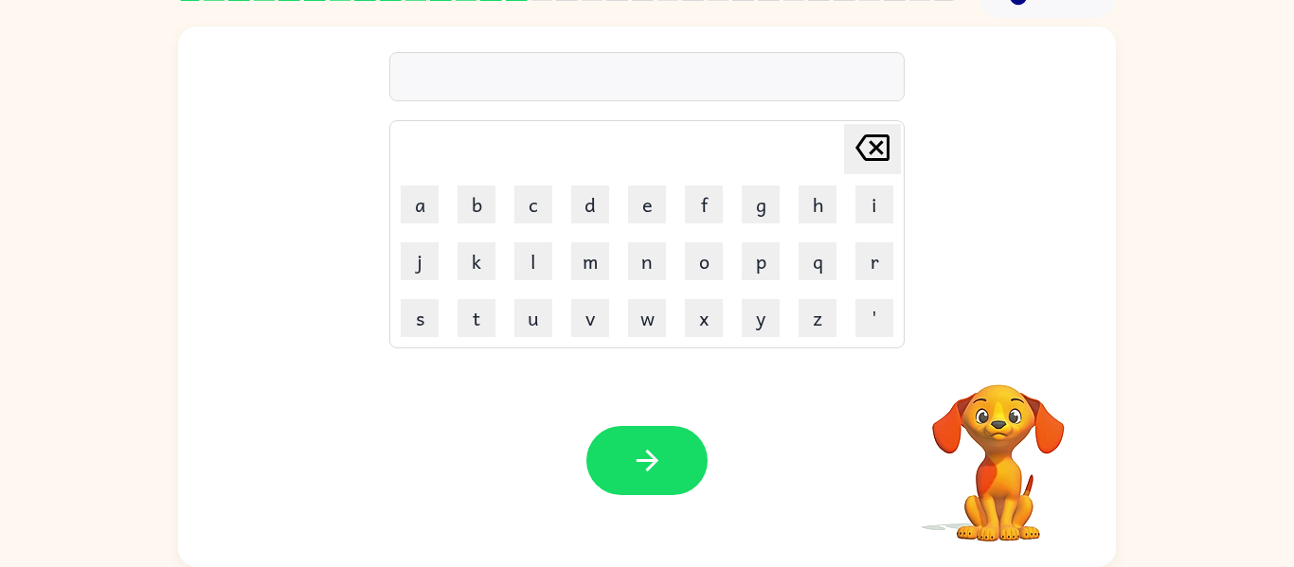
click at [1017, 372] on video "Your browser must support playing .mp4 files to use Literably. Please try using…" at bounding box center [998, 449] width 189 height 189
click at [817, 193] on button "h" at bounding box center [818, 205] width 38 height 38
click at [874, 199] on button "i" at bounding box center [874, 205] width 38 height 38
click at [756, 263] on button "p" at bounding box center [761, 262] width 38 height 38
click at [696, 265] on button "o" at bounding box center [704, 262] width 38 height 38
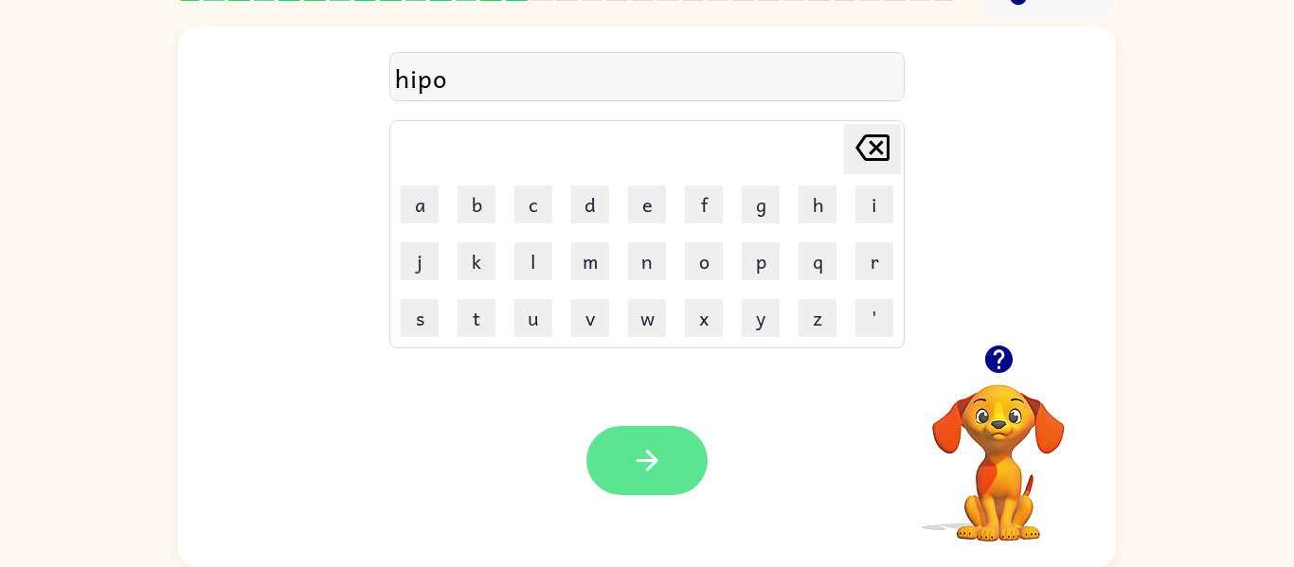
click at [655, 455] on icon "button" at bounding box center [647, 460] width 33 height 33
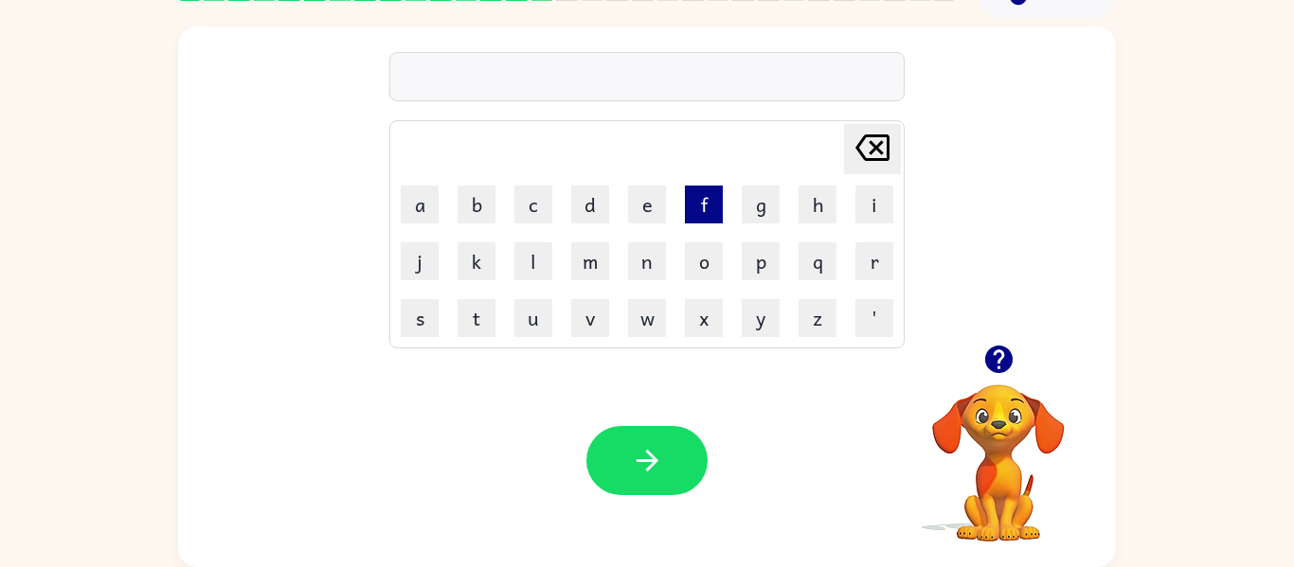
click at [705, 208] on button "f" at bounding box center [704, 205] width 38 height 38
click at [689, 266] on button "o" at bounding box center [704, 262] width 38 height 38
click at [535, 209] on button "c" at bounding box center [533, 205] width 38 height 38
click at [481, 257] on button "k" at bounding box center [477, 262] width 38 height 38
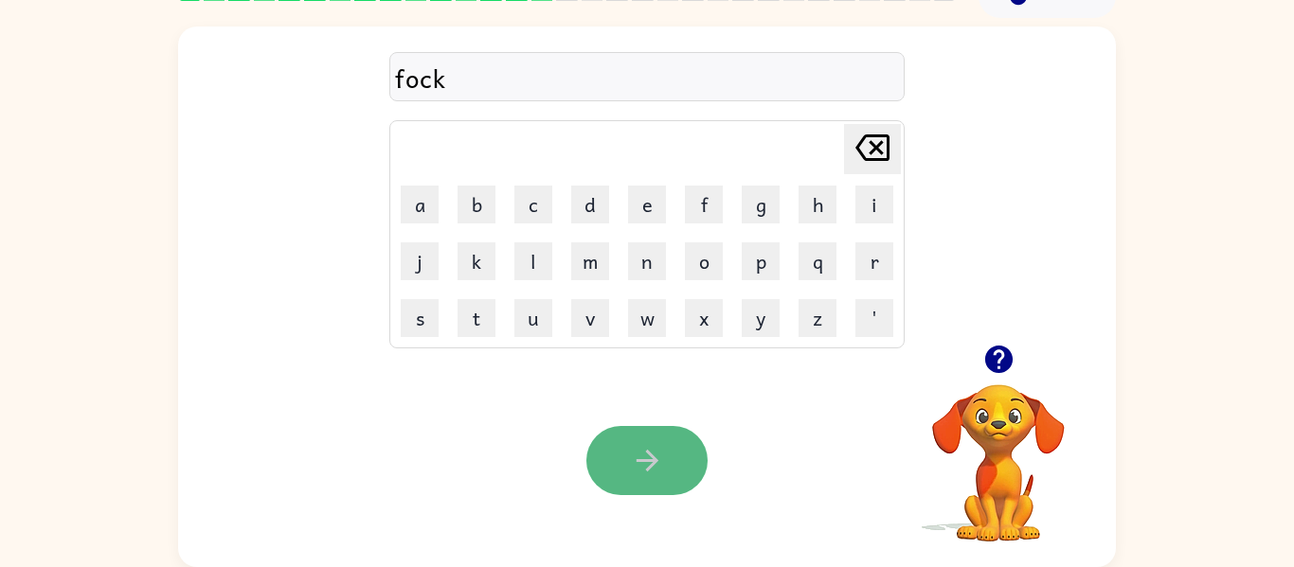
click at [655, 439] on button "button" at bounding box center [646, 460] width 121 height 69
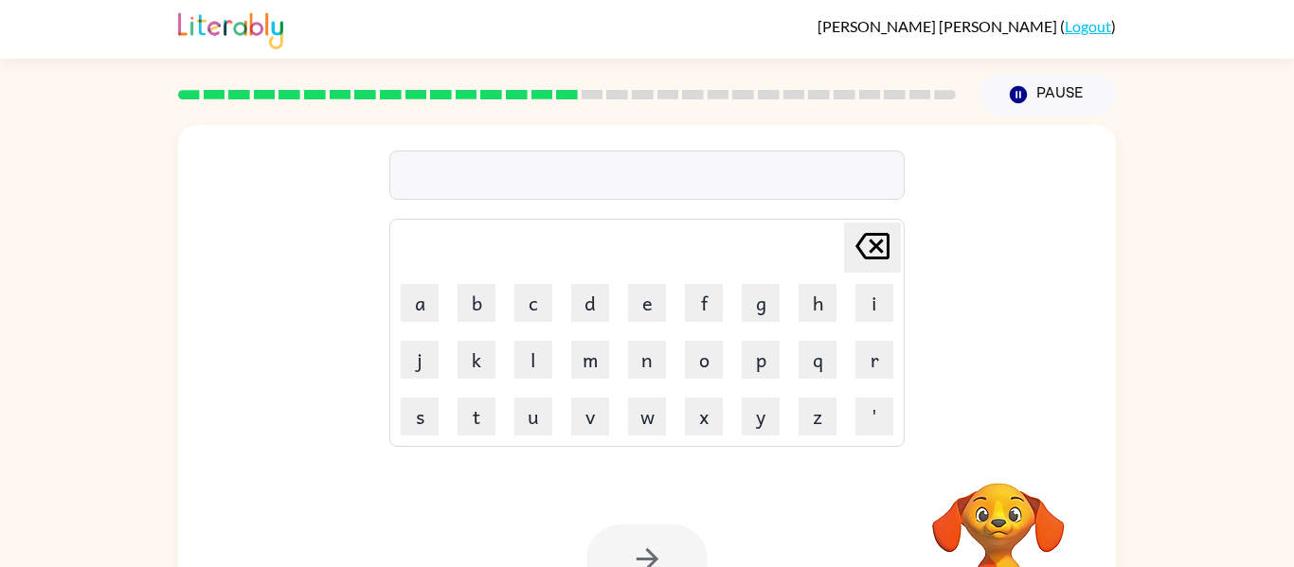
scroll to position [9, 0]
